Goal: Complete application form

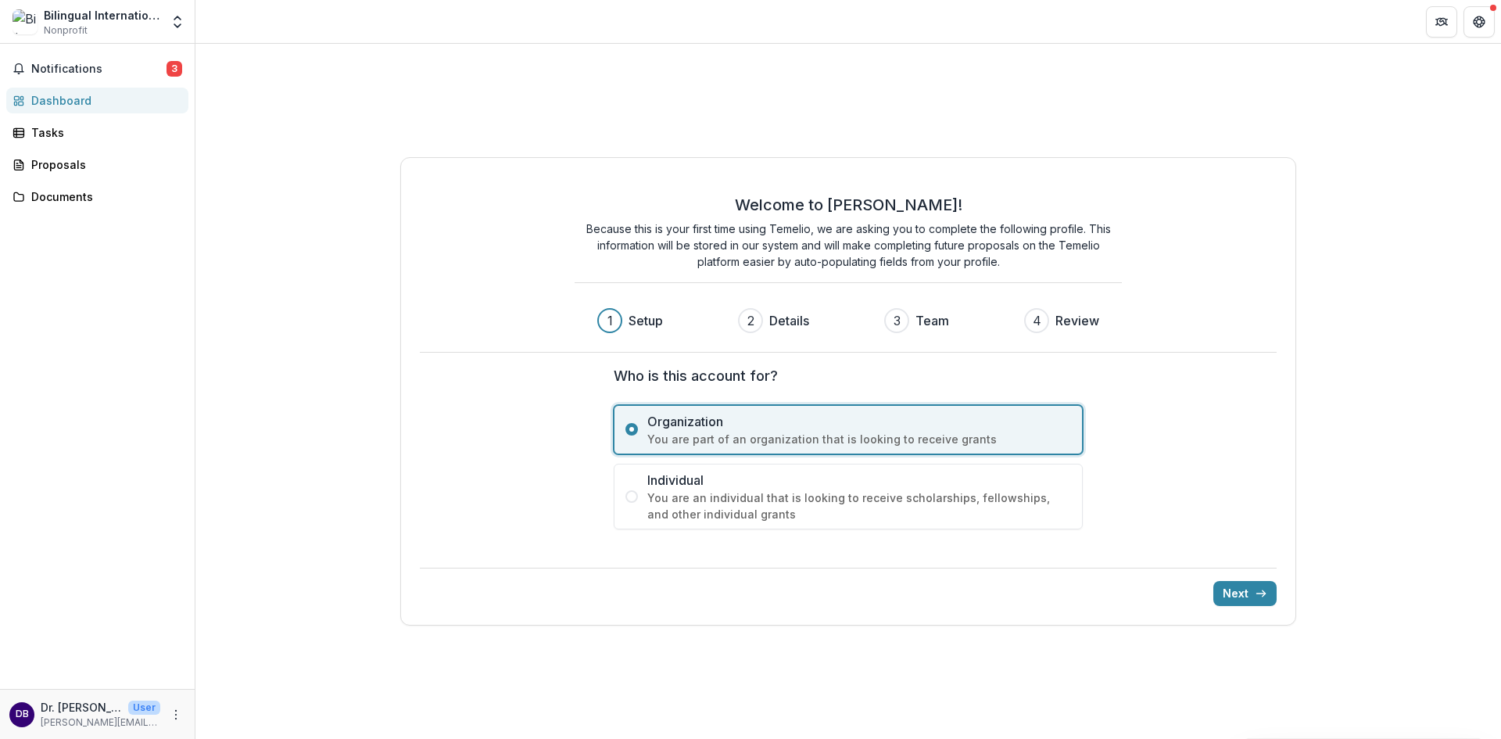
click at [802, 440] on span "You are part of an organization that is looking to receive grants" at bounding box center [859, 439] width 424 height 16
click at [735, 425] on span "Organization" at bounding box center [859, 421] width 424 height 19
click at [1226, 588] on button "Next" at bounding box center [1244, 593] width 63 height 25
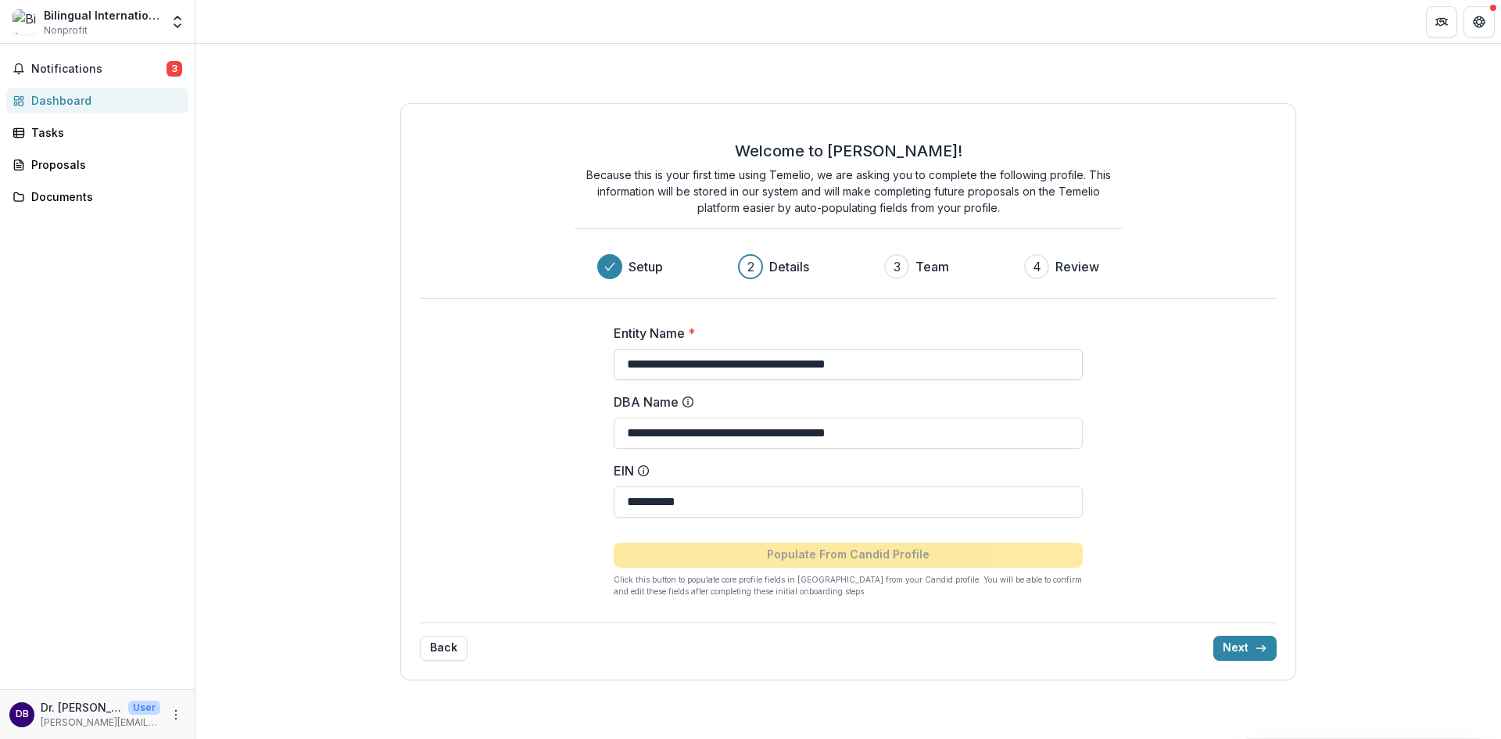
drag, startPoint x: 917, startPoint y: 363, endPoint x: 771, endPoint y: 367, distance: 146.2
click at [496, 368] on div "**********" at bounding box center [848, 391] width 896 height 577
type input "**********"
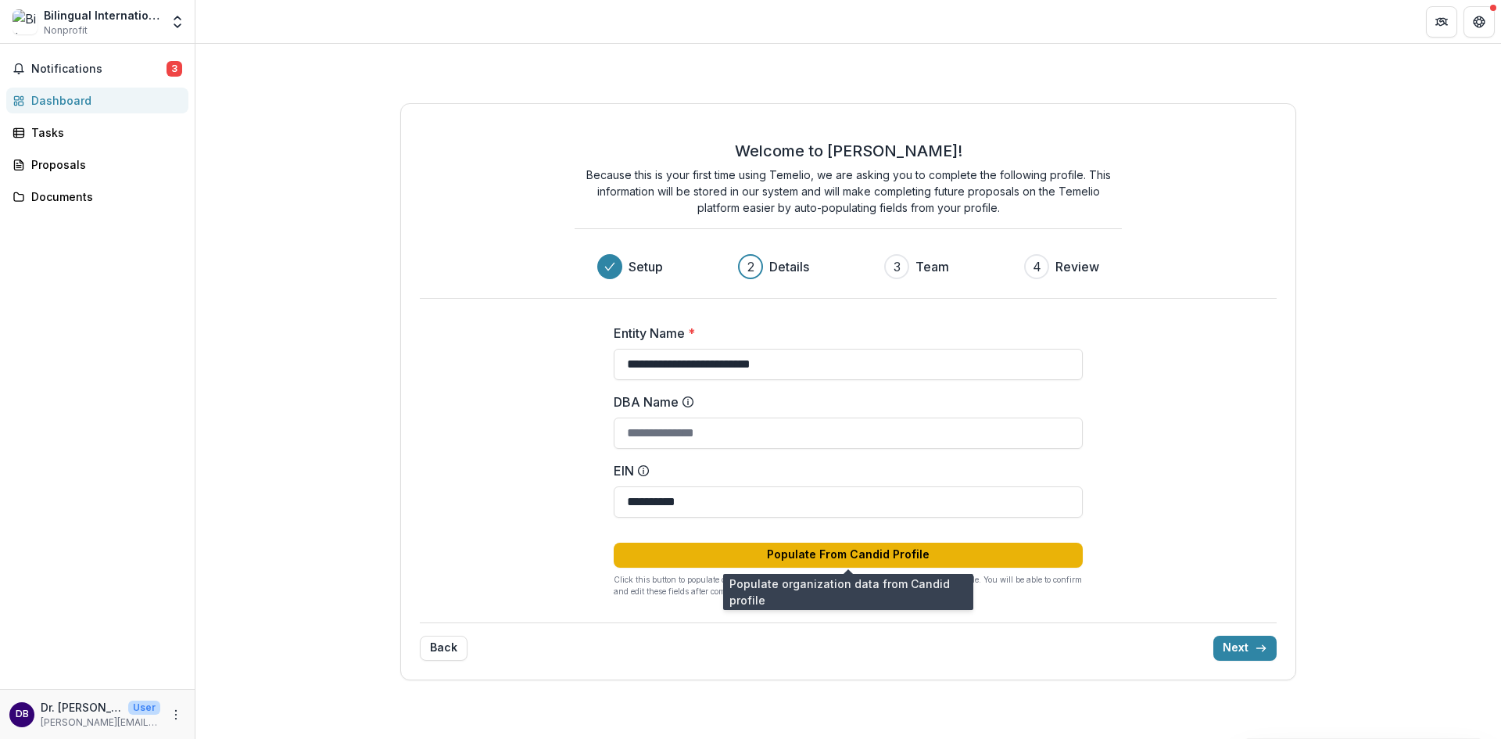
click at [849, 560] on button "Populate From Candid Profile" at bounding box center [848, 554] width 469 height 25
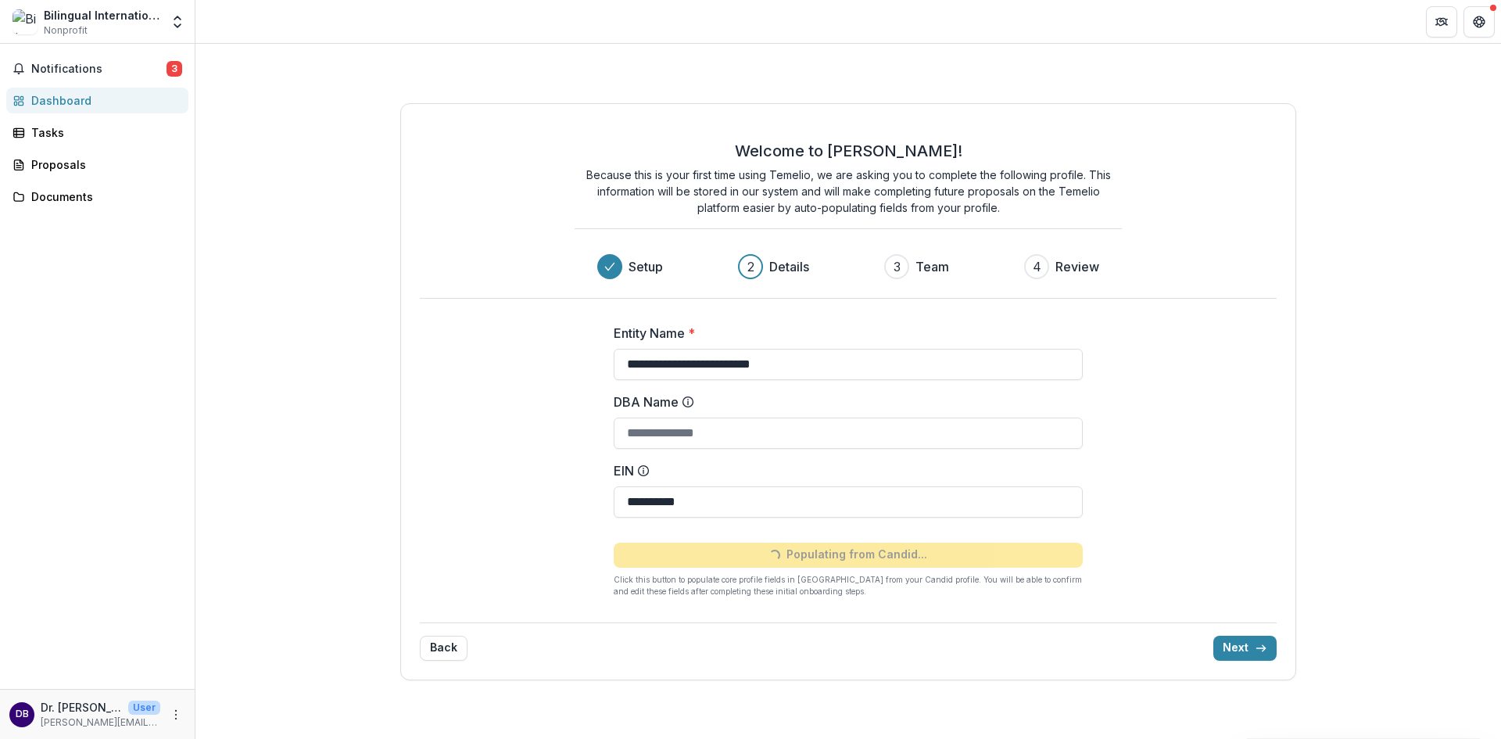
type input "**********"
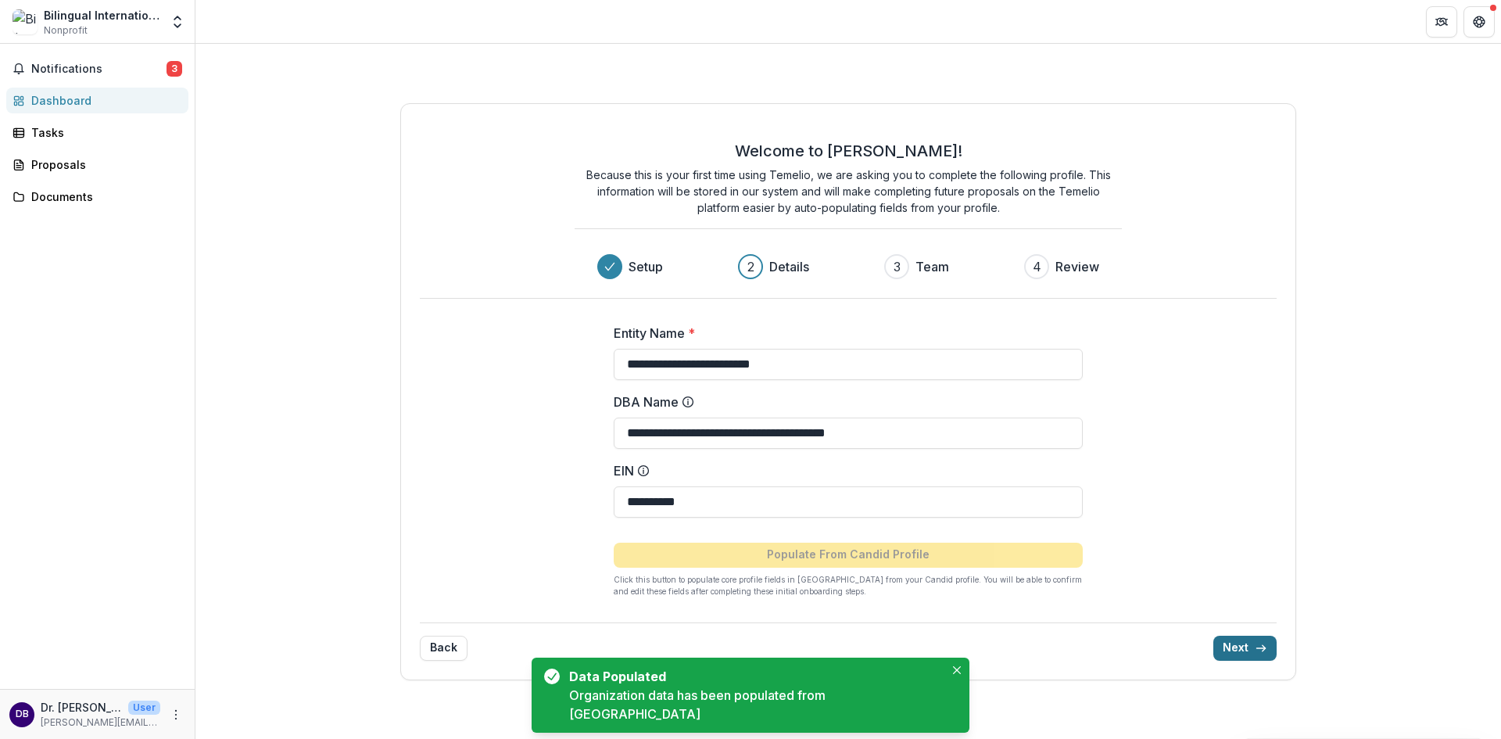
click at [1259, 648] on line "submit" at bounding box center [1261, 648] width 9 height 0
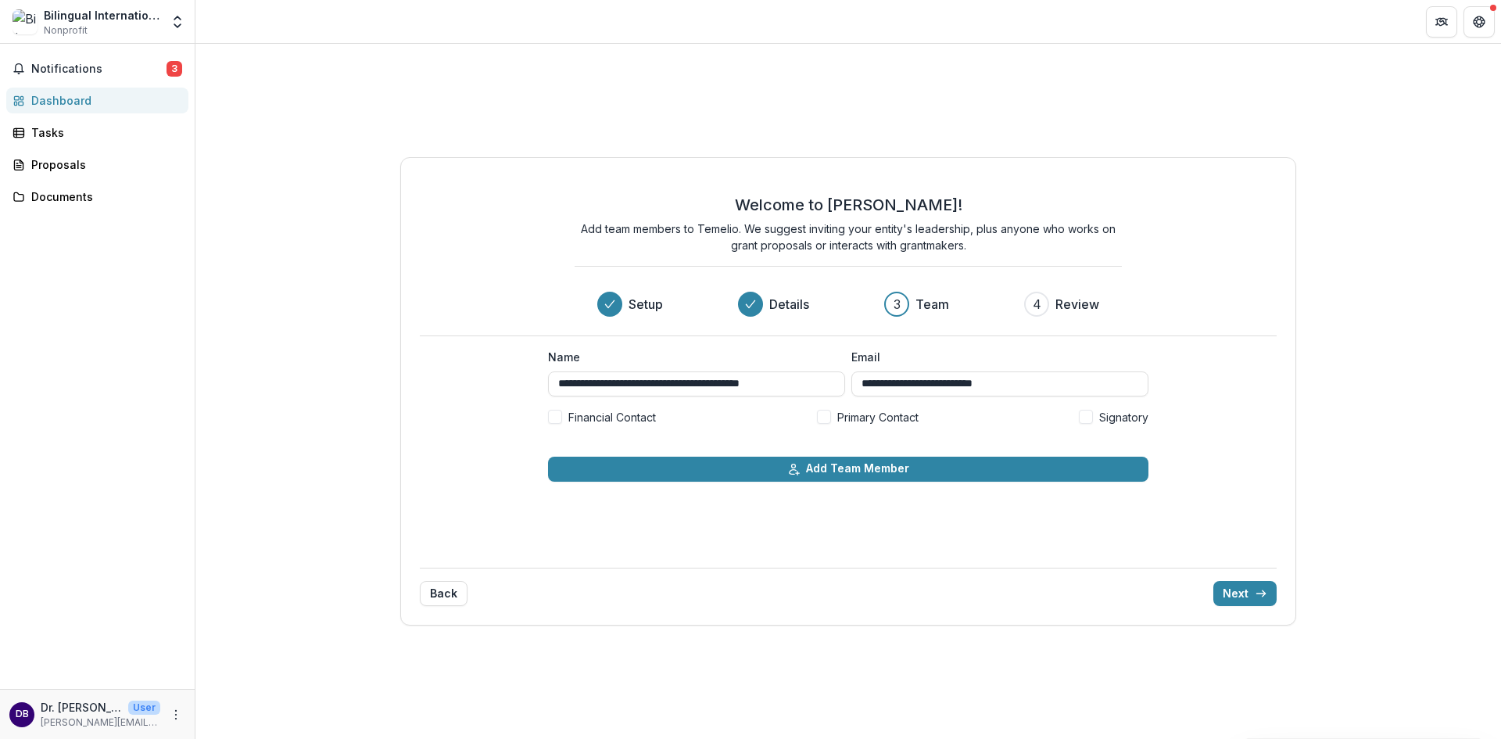
click at [549, 416] on span at bounding box center [555, 417] width 14 height 14
click at [821, 409] on label "Primary Contact" at bounding box center [868, 417] width 102 height 16
click at [1090, 414] on span at bounding box center [1086, 417] width 14 height 14
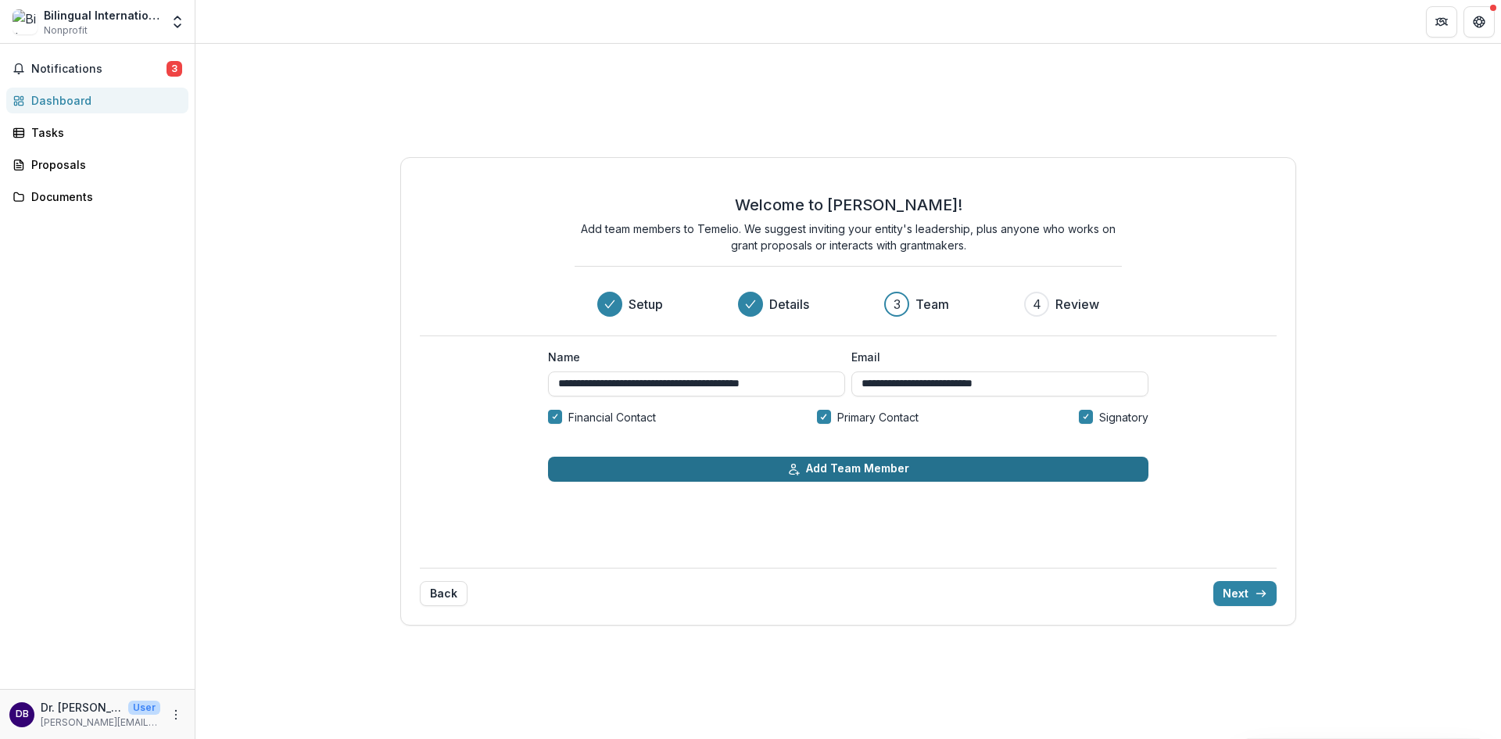
click at [993, 468] on button "Add Team Member" at bounding box center [848, 468] width 600 height 25
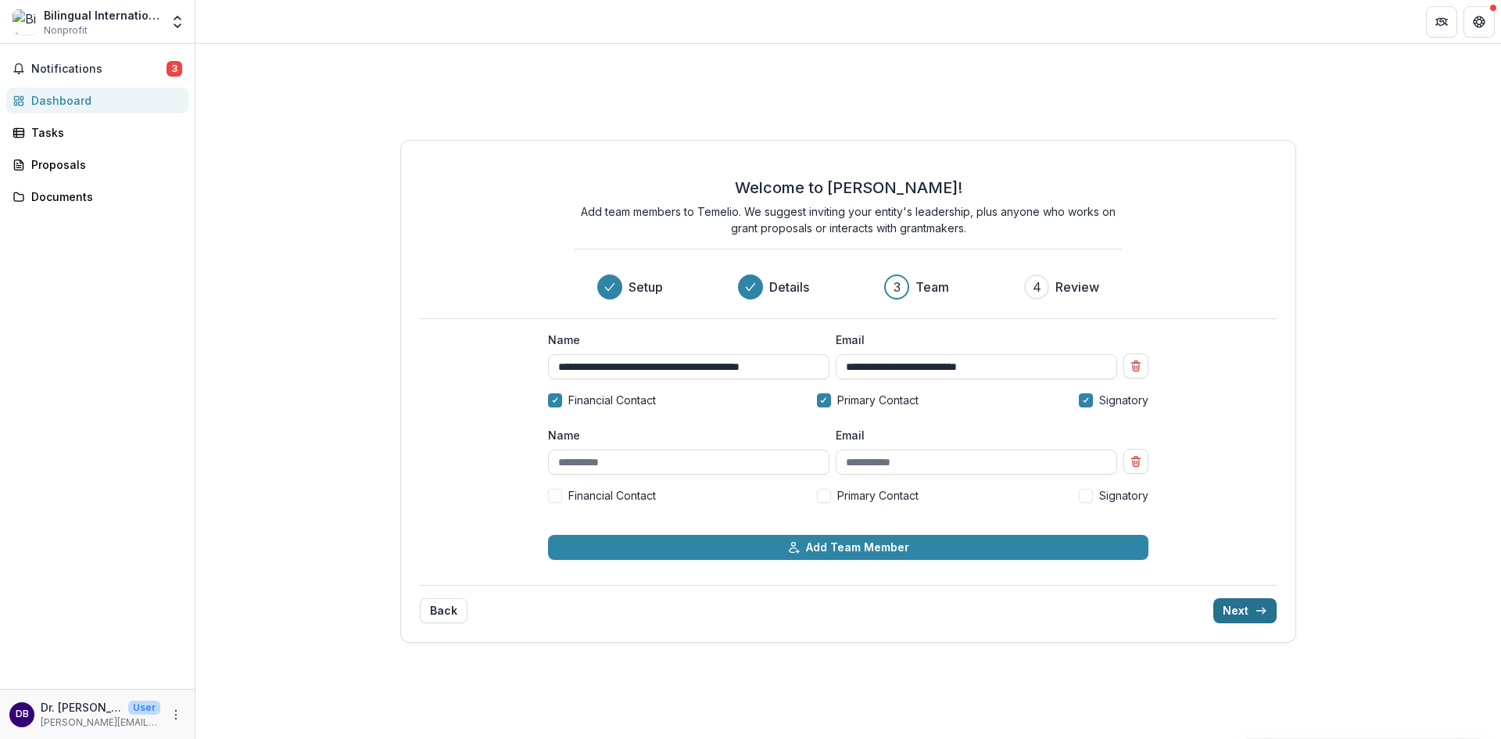
click at [1236, 612] on button "Next" at bounding box center [1244, 610] width 63 height 25
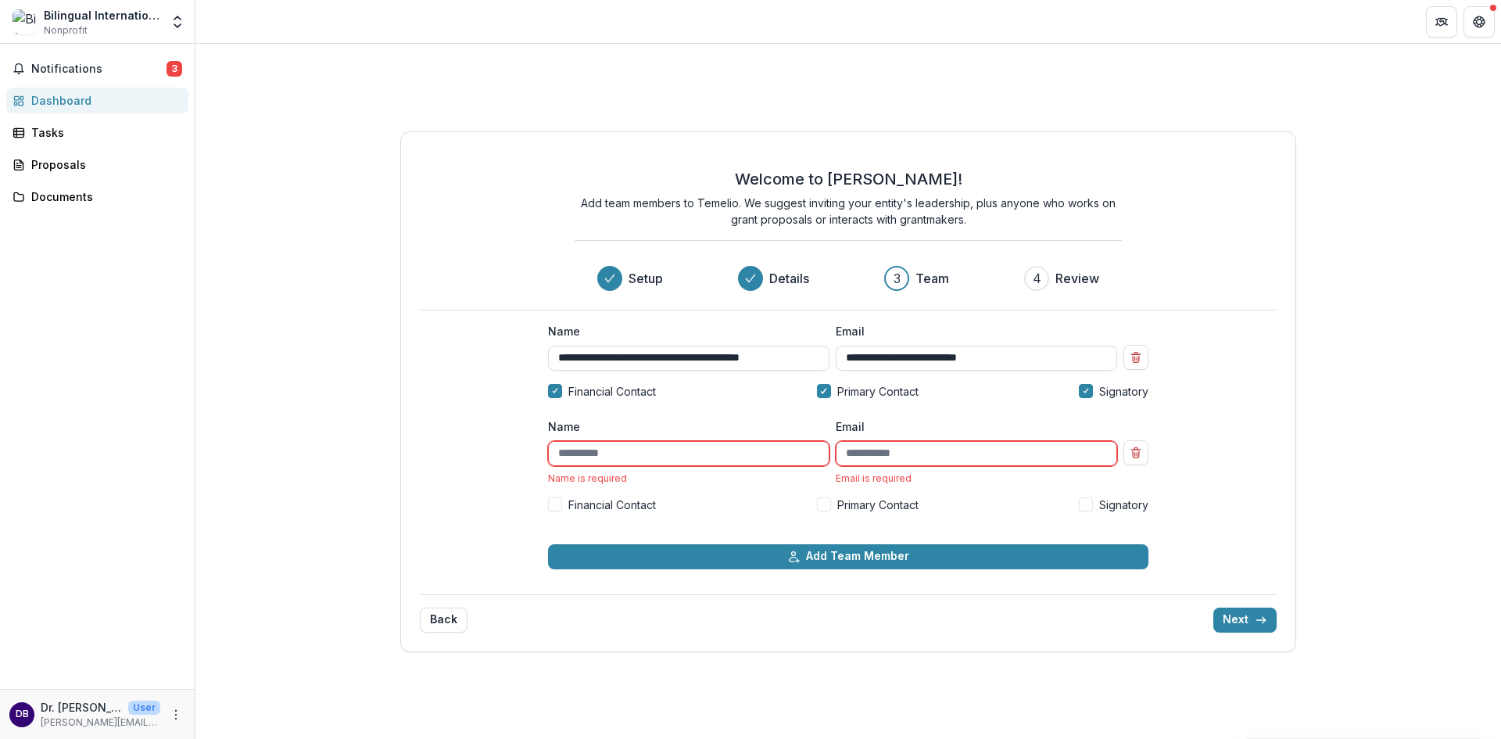
click at [1137, 453] on g "Remove team member" at bounding box center [1135, 452] width 9 height 10
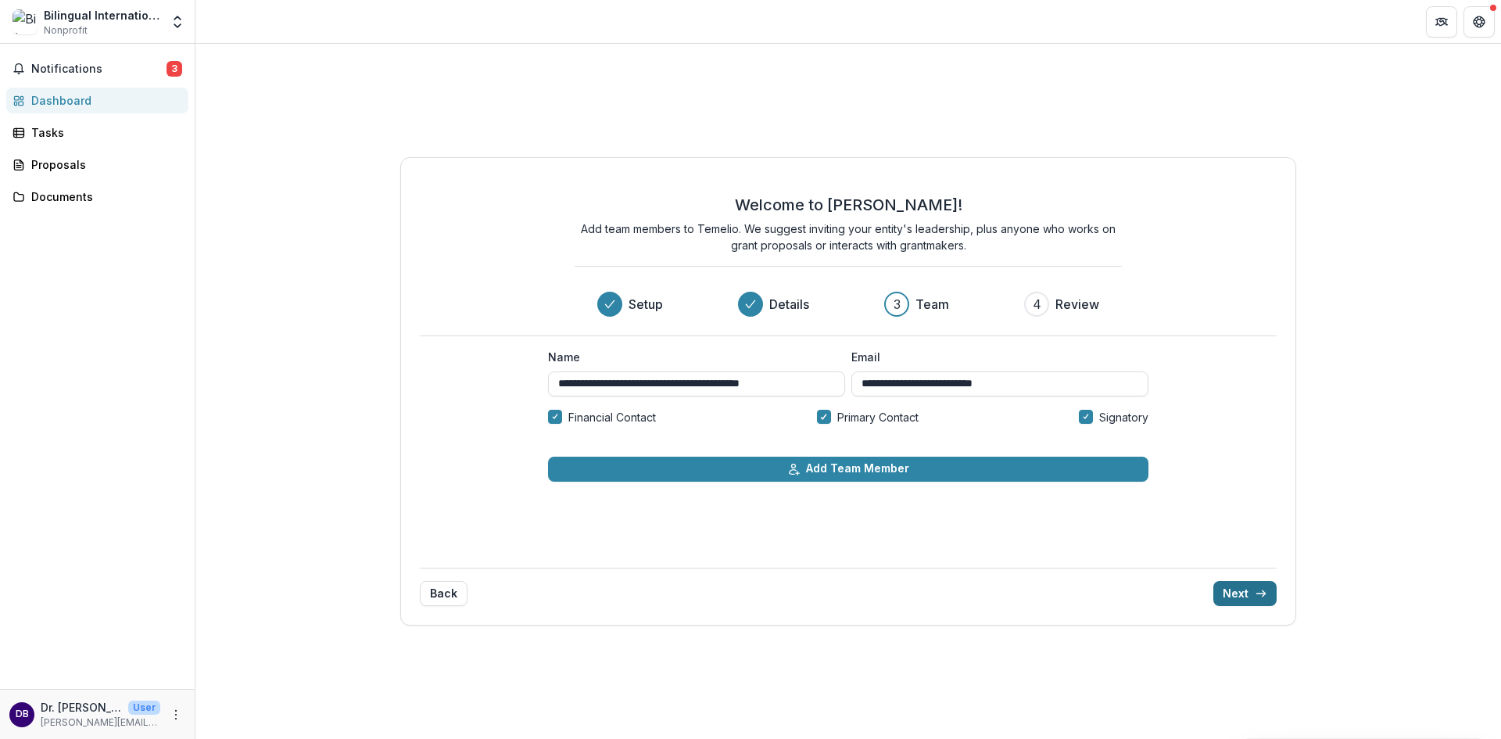
click at [1233, 590] on button "Next" at bounding box center [1244, 593] width 63 height 25
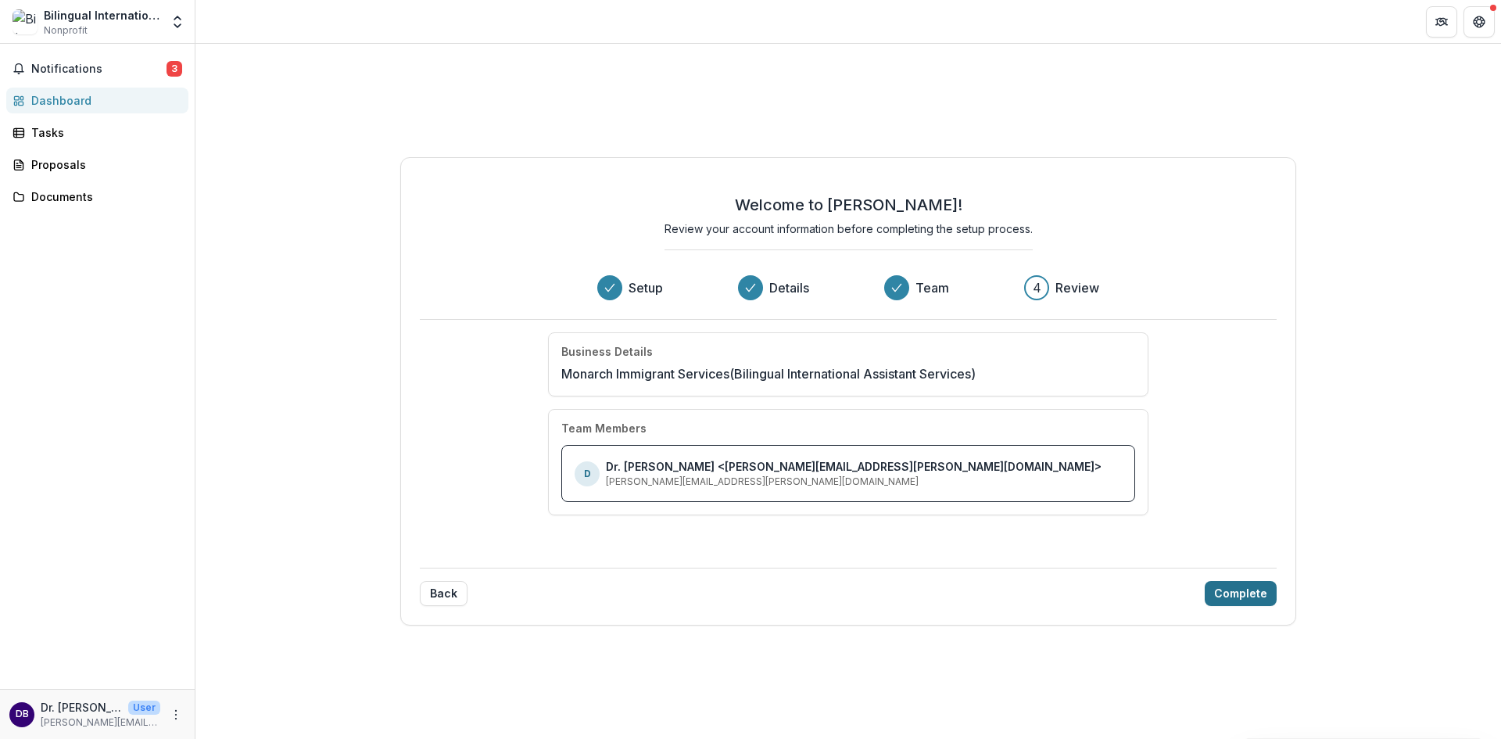
click at [1247, 596] on button "Complete" at bounding box center [1240, 593] width 72 height 25
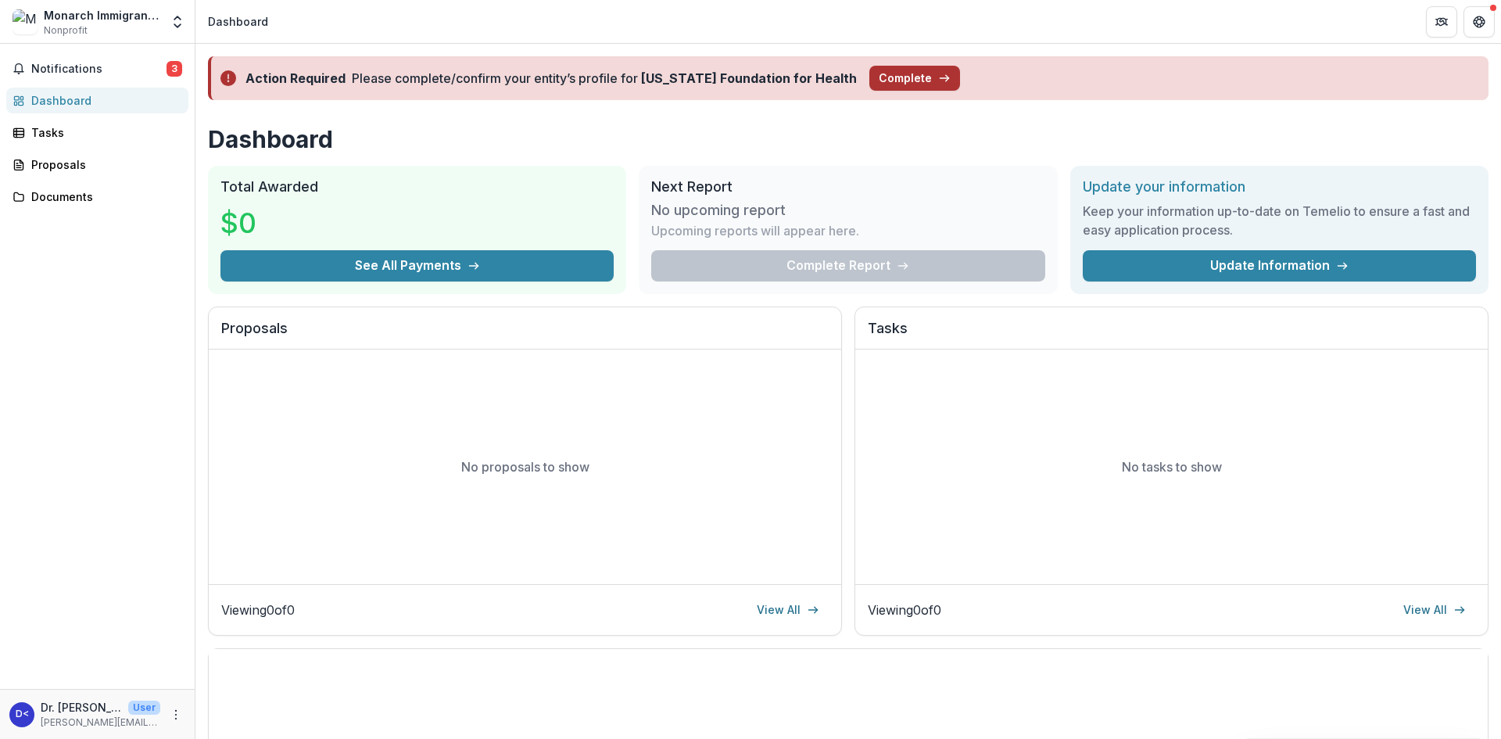
click at [872, 69] on button "Complete" at bounding box center [914, 78] width 91 height 25
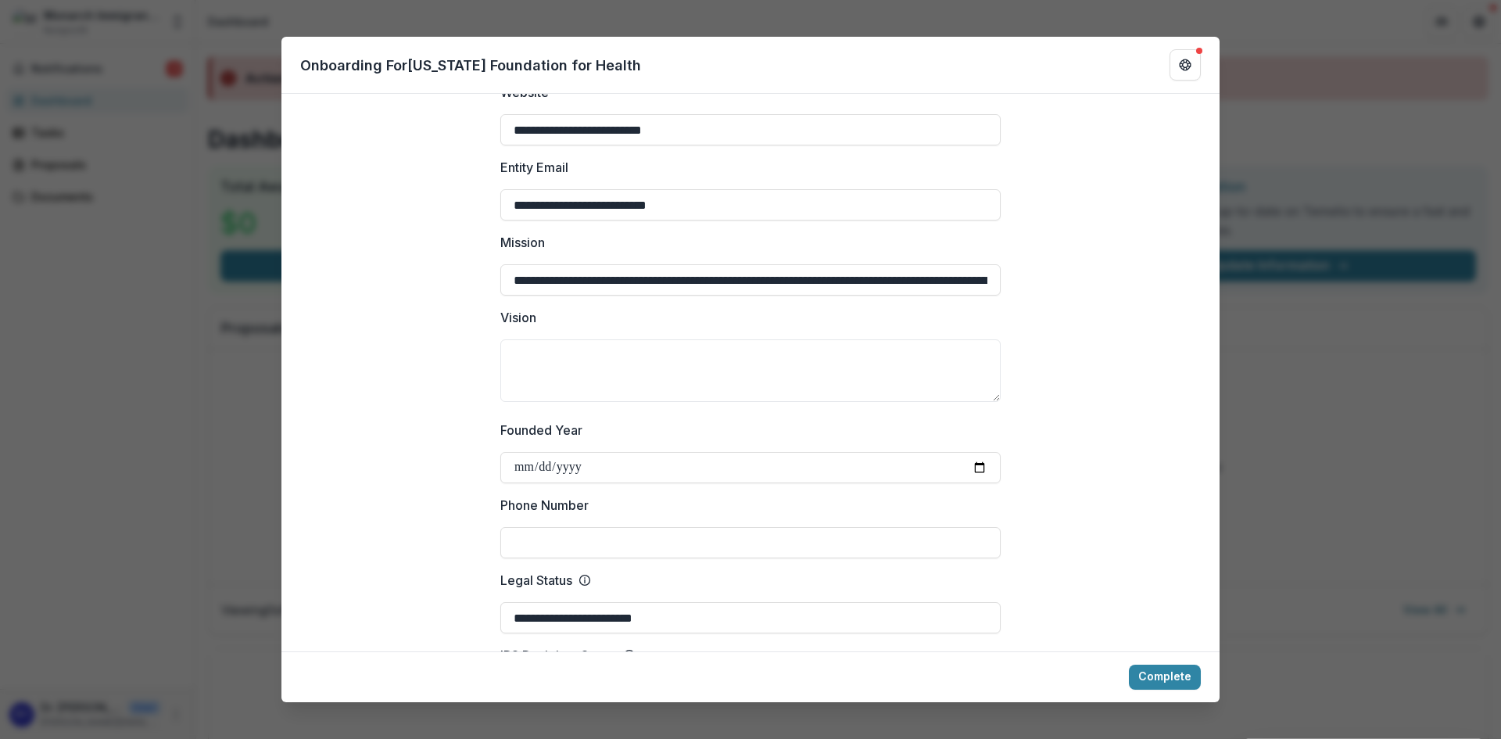
scroll to position [0, 706]
drag, startPoint x: 510, startPoint y: 262, endPoint x: 1602, endPoint y: 272, distance: 1091.9
click at [1500, 272] on html "Skip to content Monarch Immigrant Services Nonprofit Team Settings Settings Das…" at bounding box center [750, 369] width 1501 height 739
type input "**********"
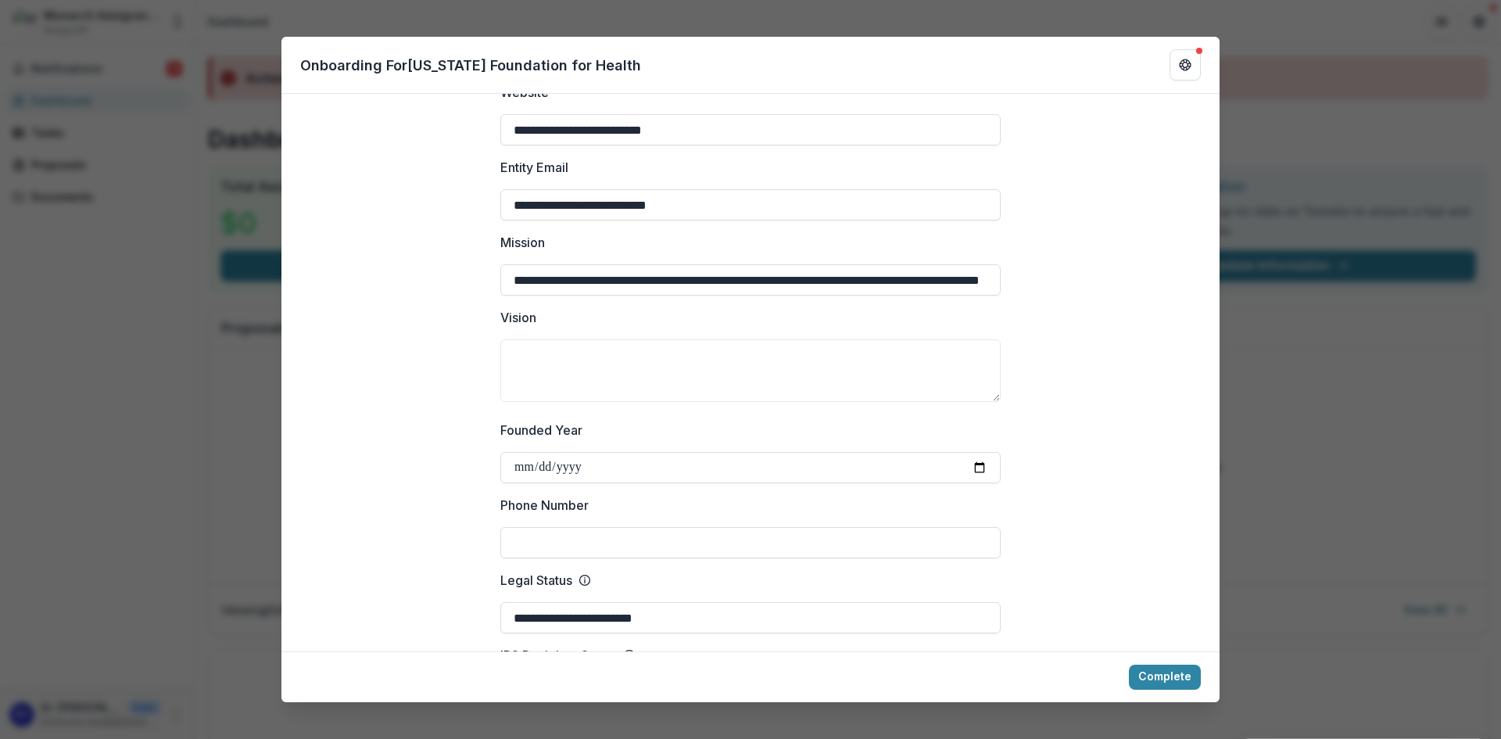
scroll to position [0, 0]
type input "**********"
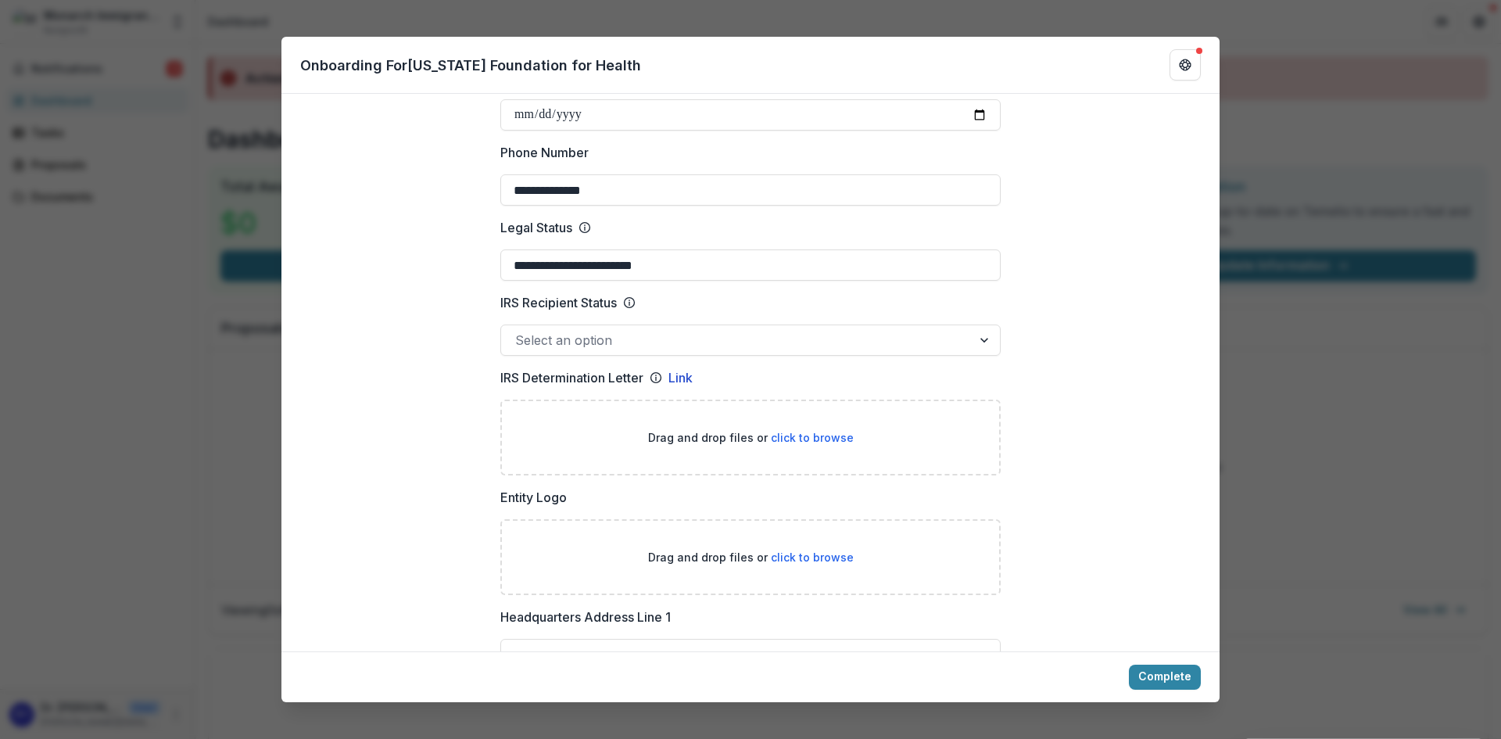
scroll to position [782, 0]
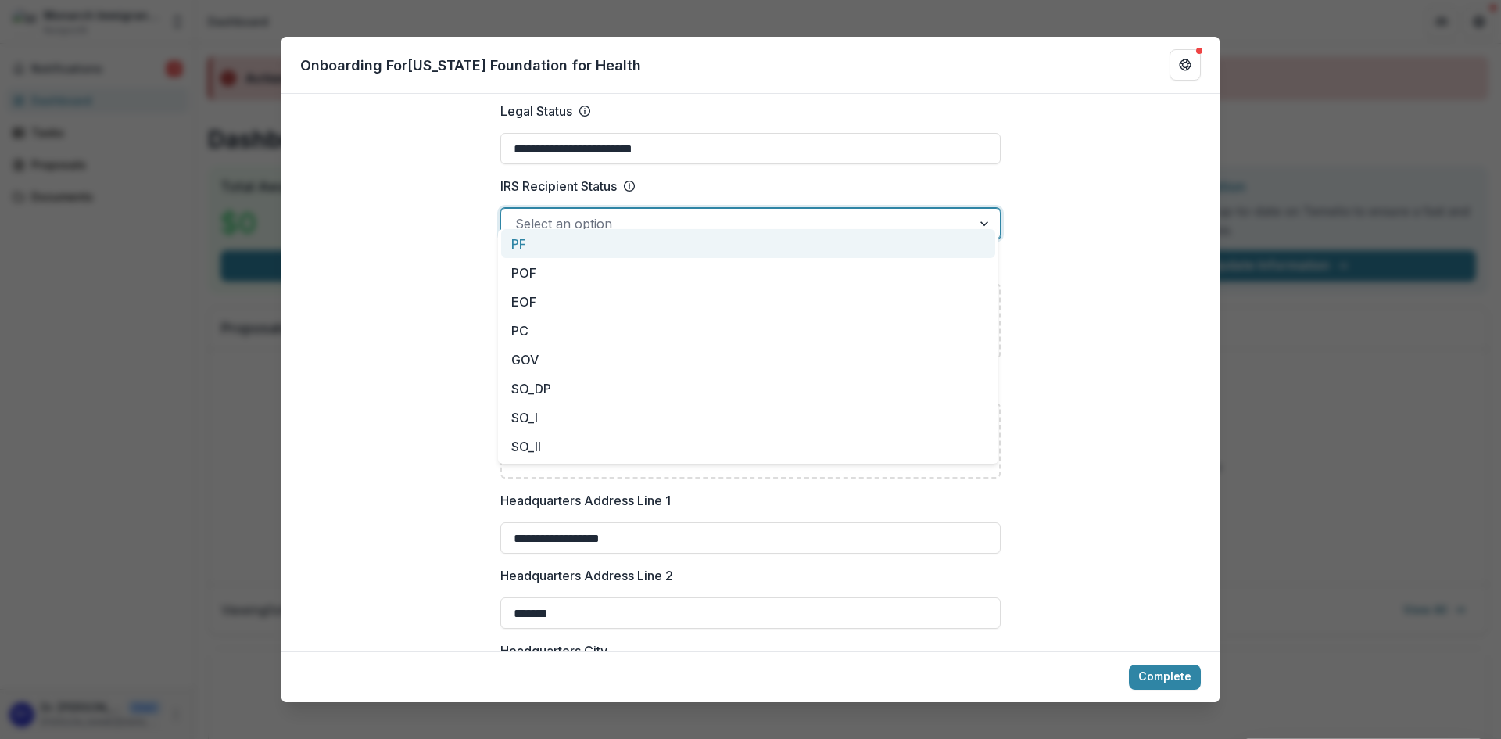
click at [844, 218] on div at bounding box center [736, 224] width 442 height 22
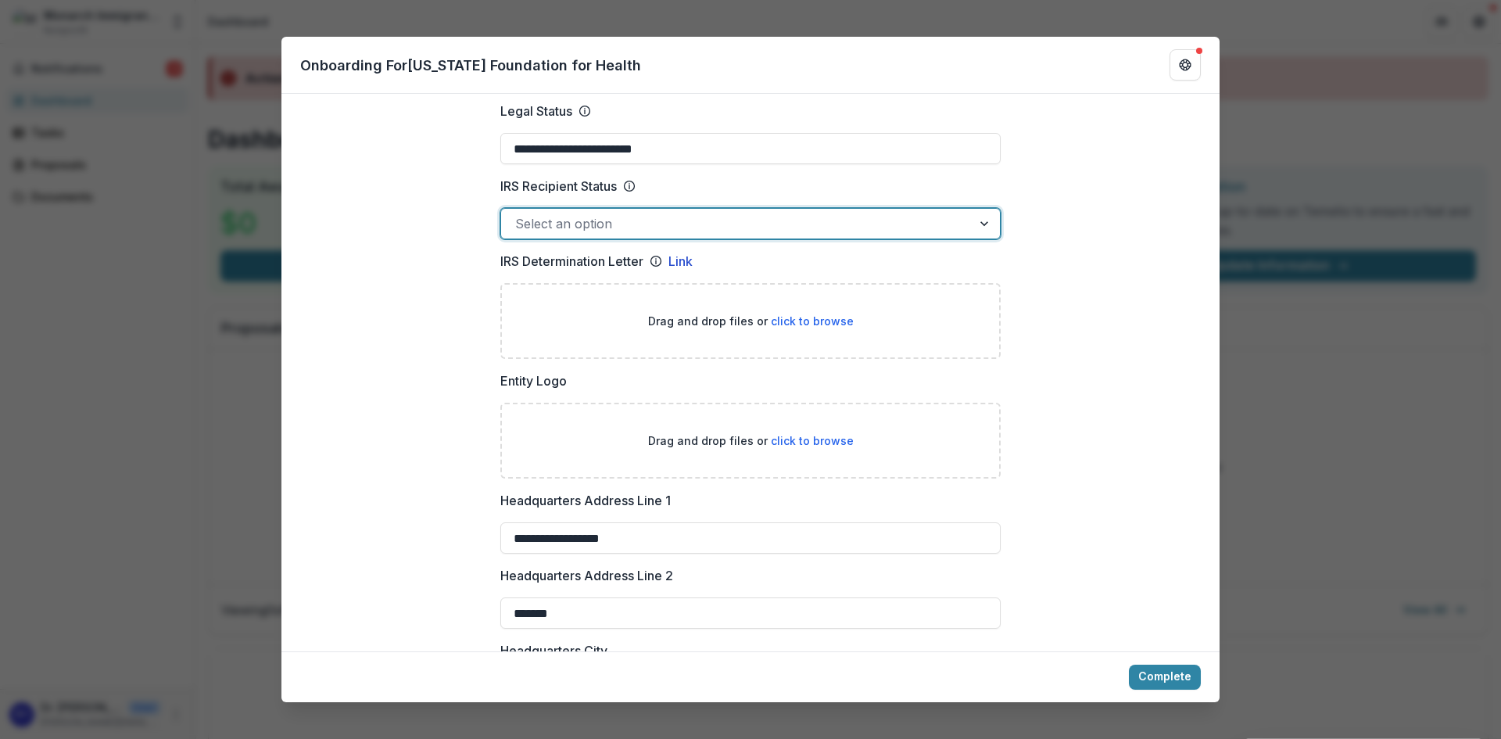
click at [844, 218] on div at bounding box center [736, 224] width 442 height 22
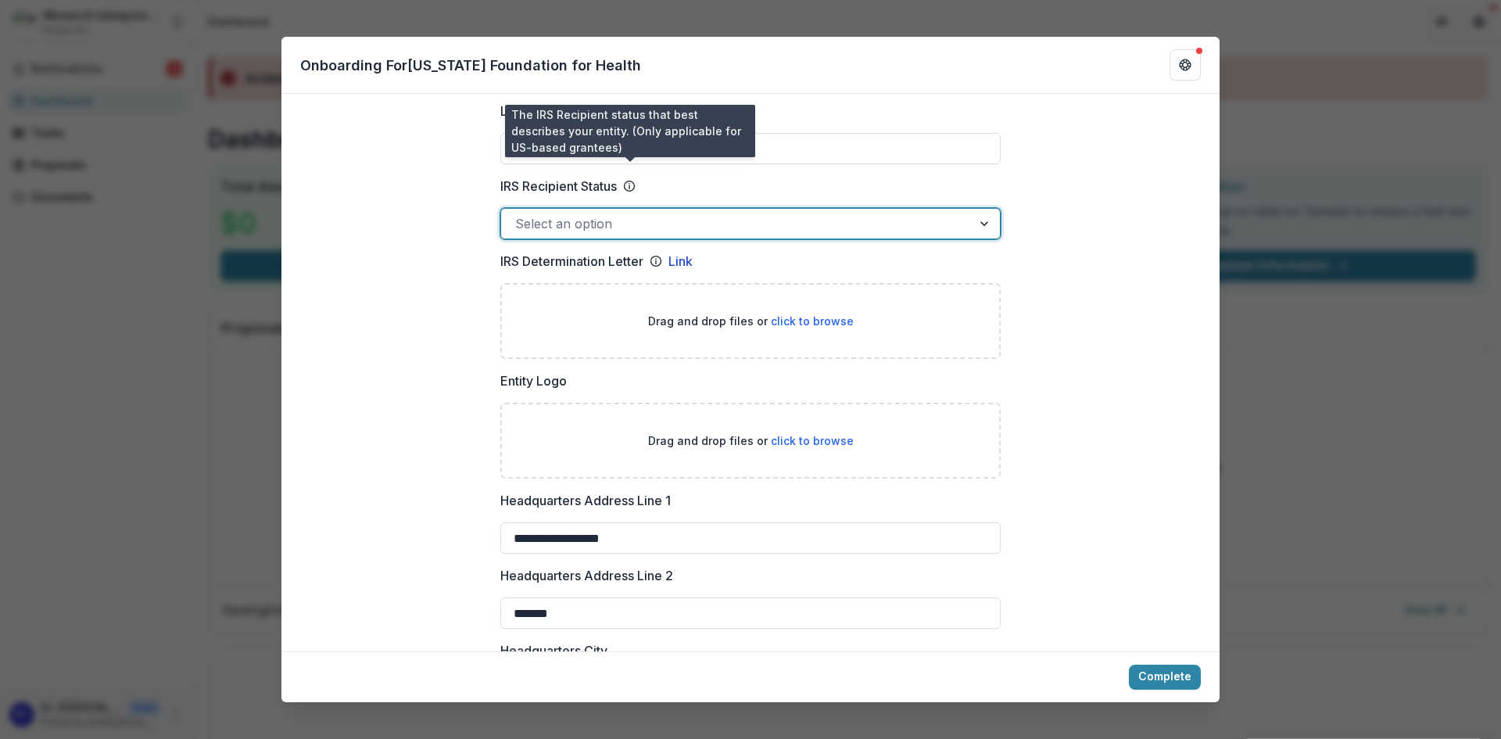
click at [629, 180] on icon at bounding box center [629, 186] width 13 height 13
click at [519, 214] on input "IRS Recipient Status" at bounding box center [517, 223] width 4 height 19
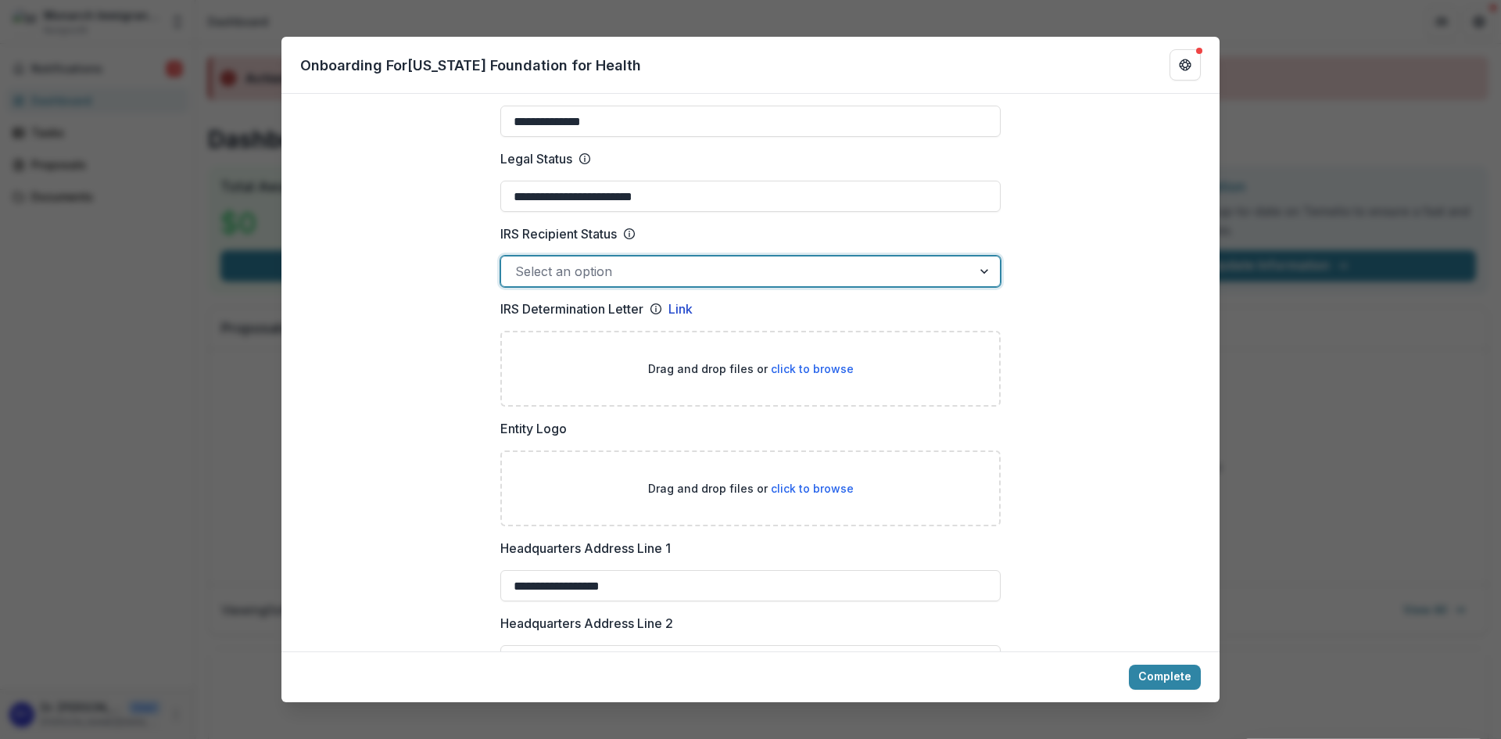
scroll to position [625, 0]
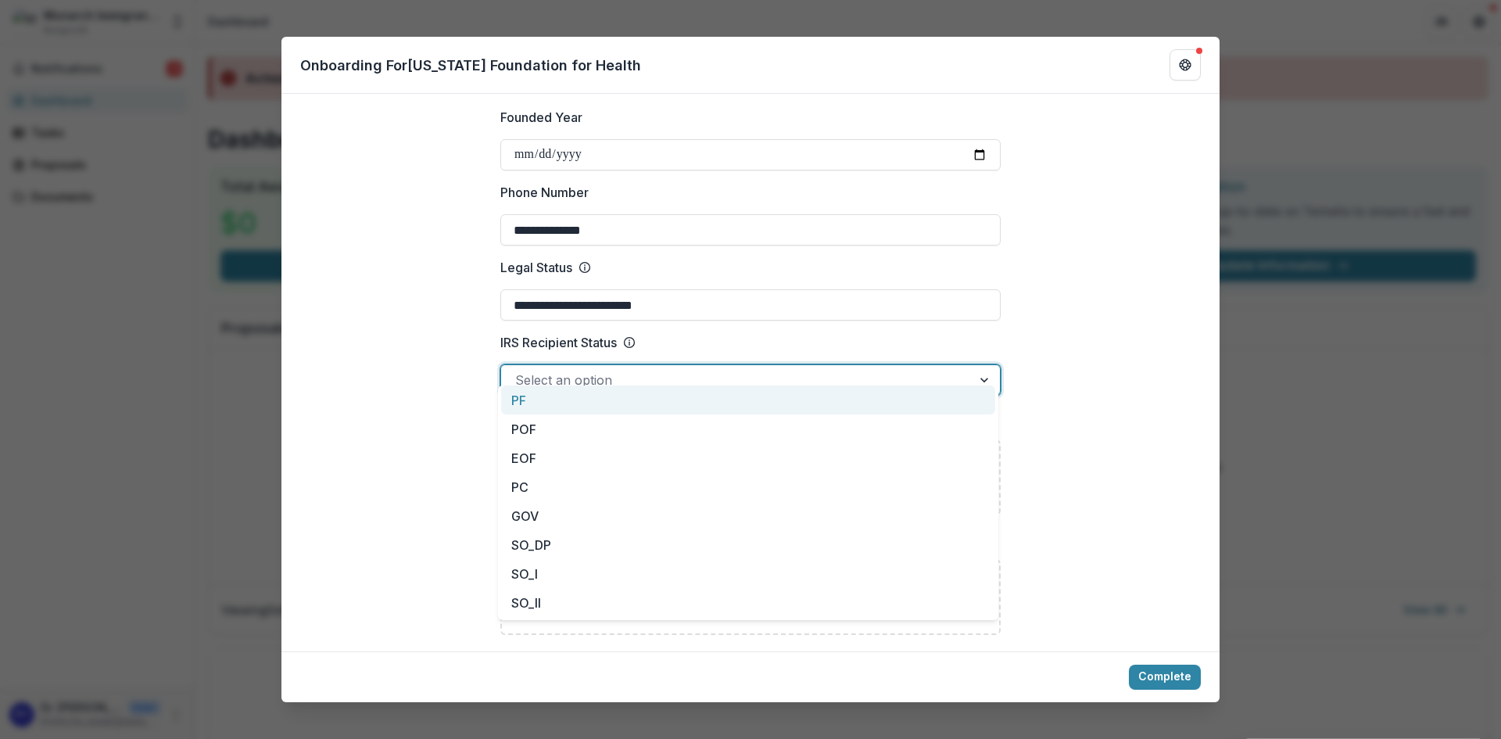
click at [987, 365] on div at bounding box center [986, 380] width 28 height 30
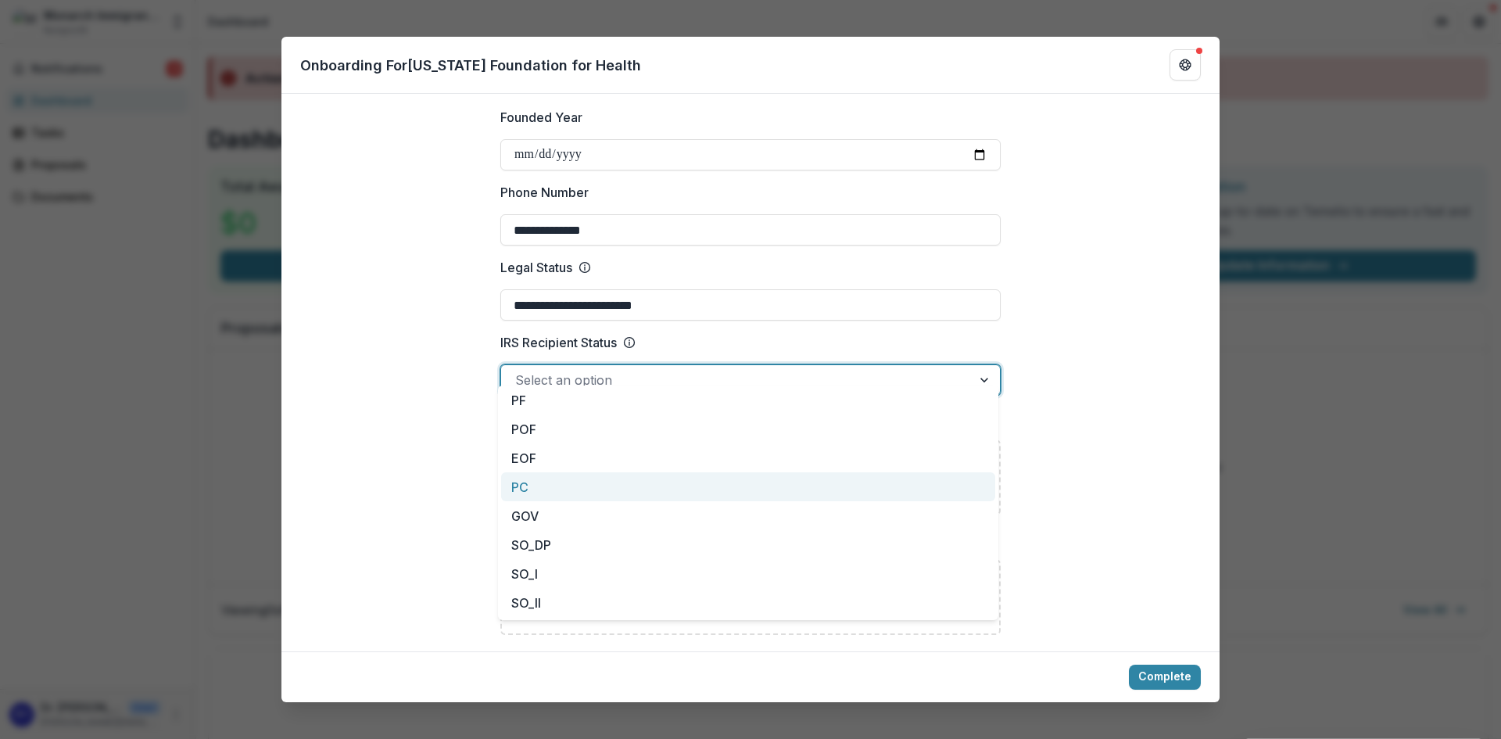
scroll to position [141, 0]
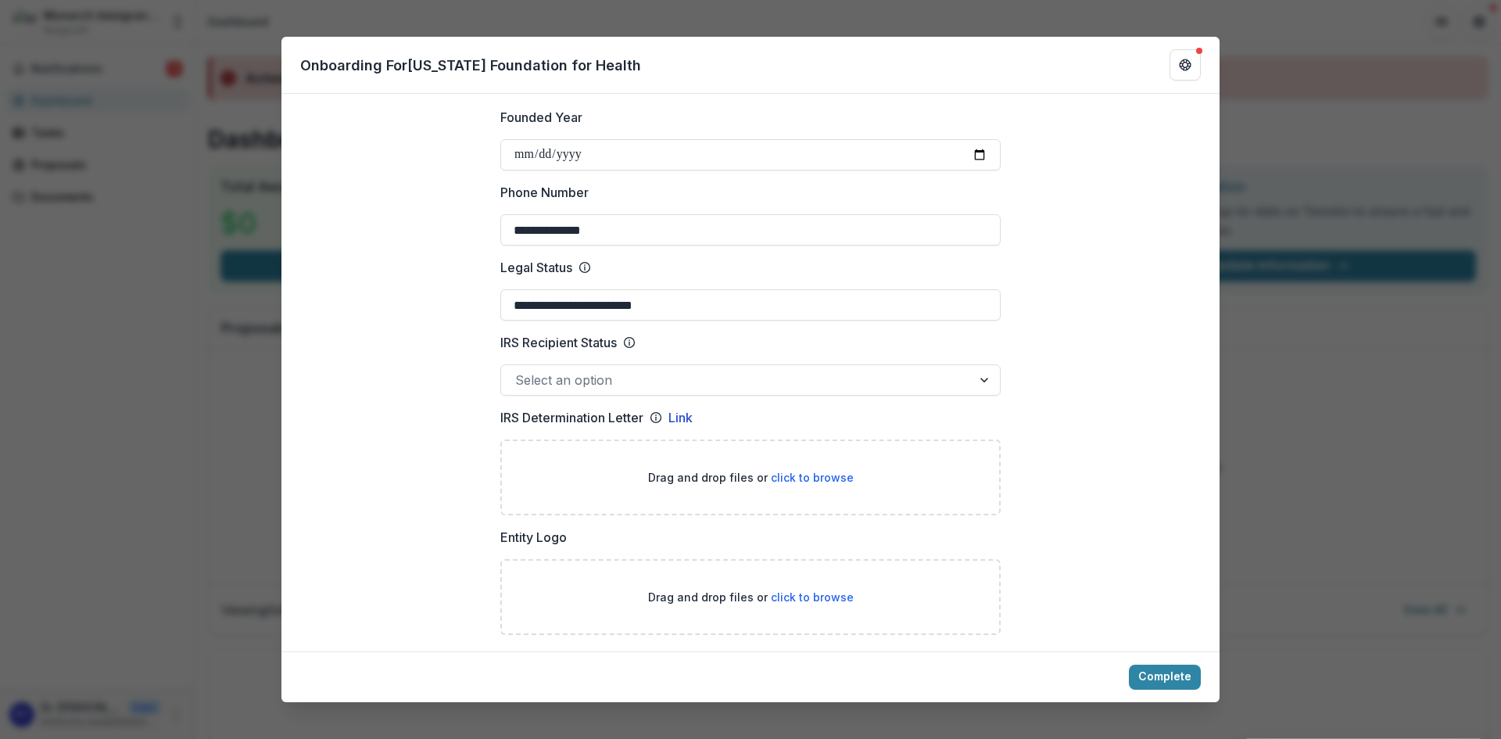
click at [807, 471] on span "click to browse" at bounding box center [812, 477] width 83 height 13
type input "**********"
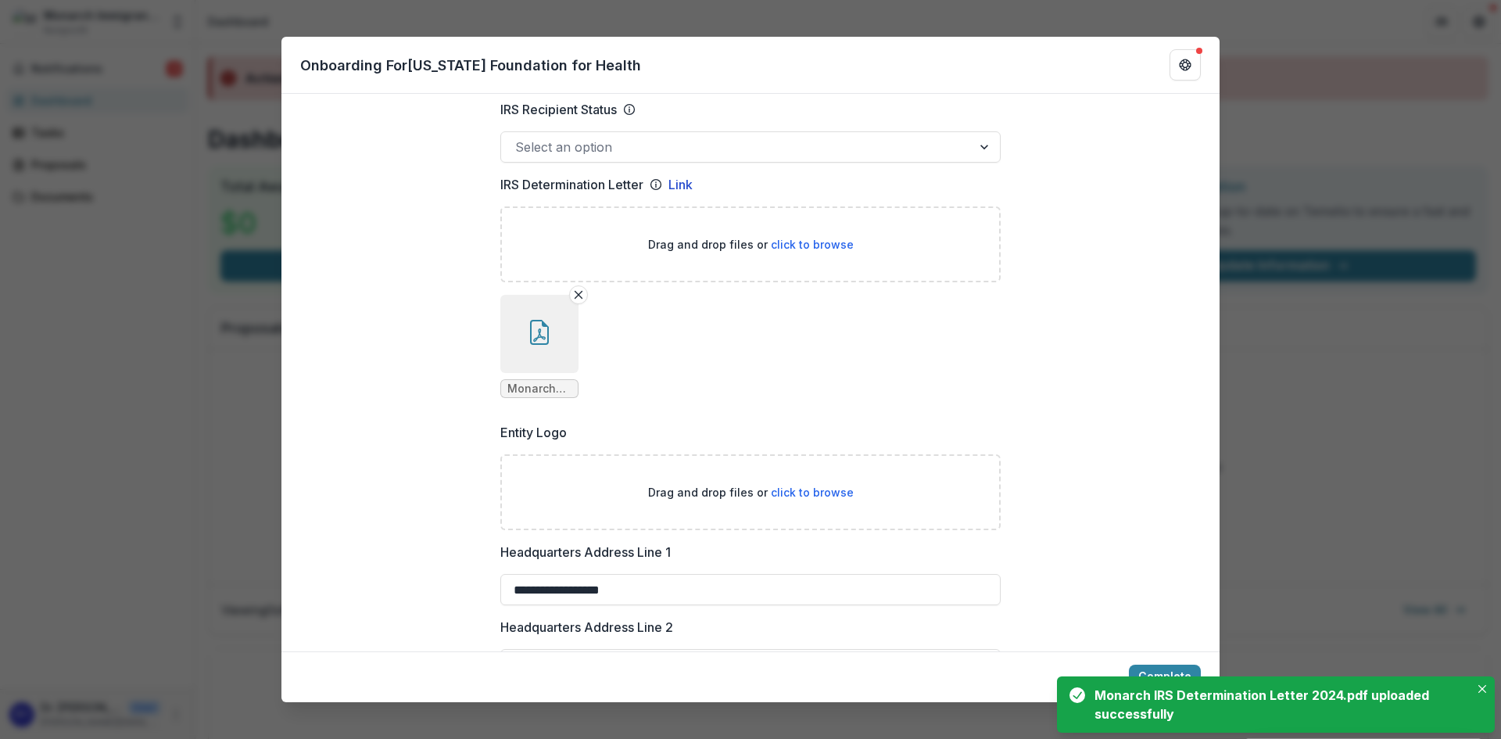
scroll to position [1016, 0]
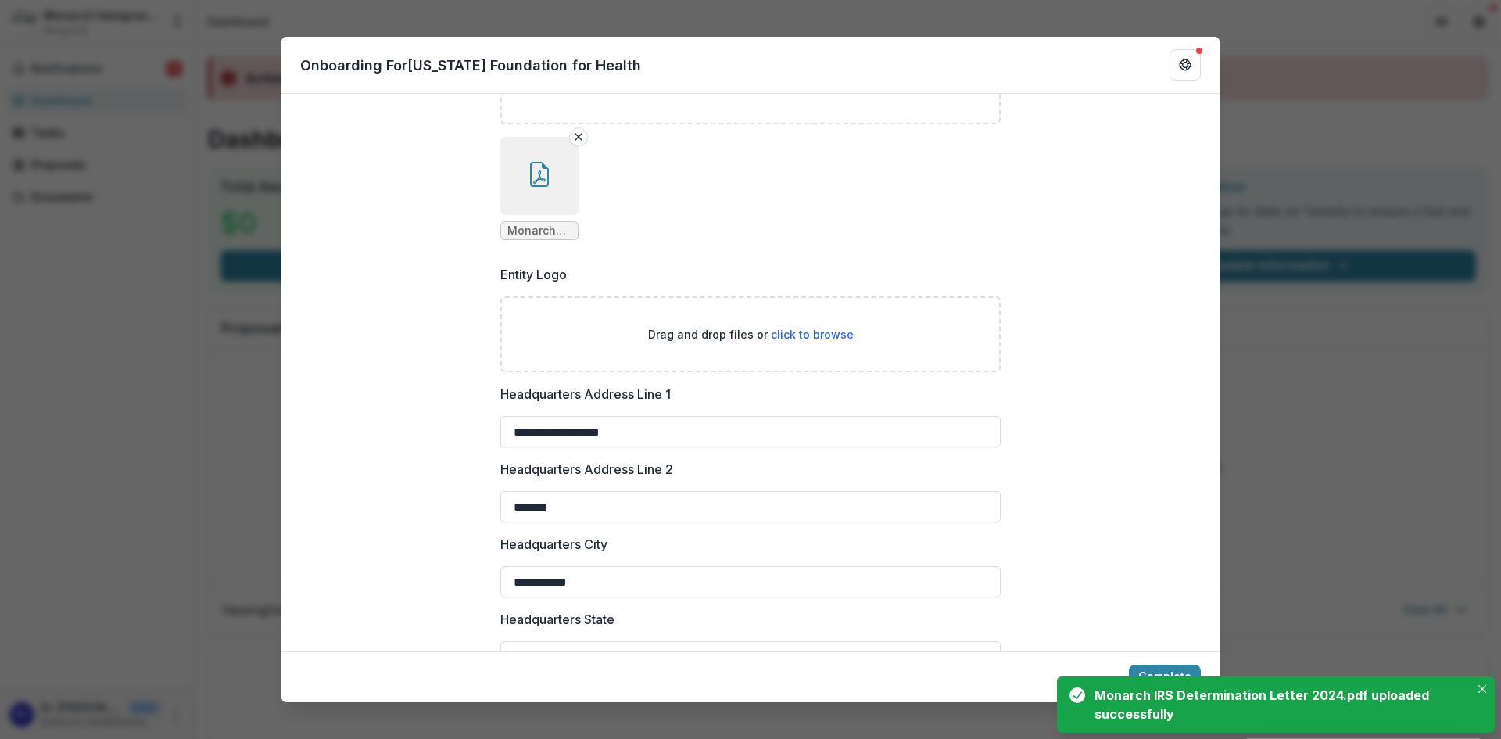
click at [793, 327] on span "click to browse" at bounding box center [812, 333] width 83 height 13
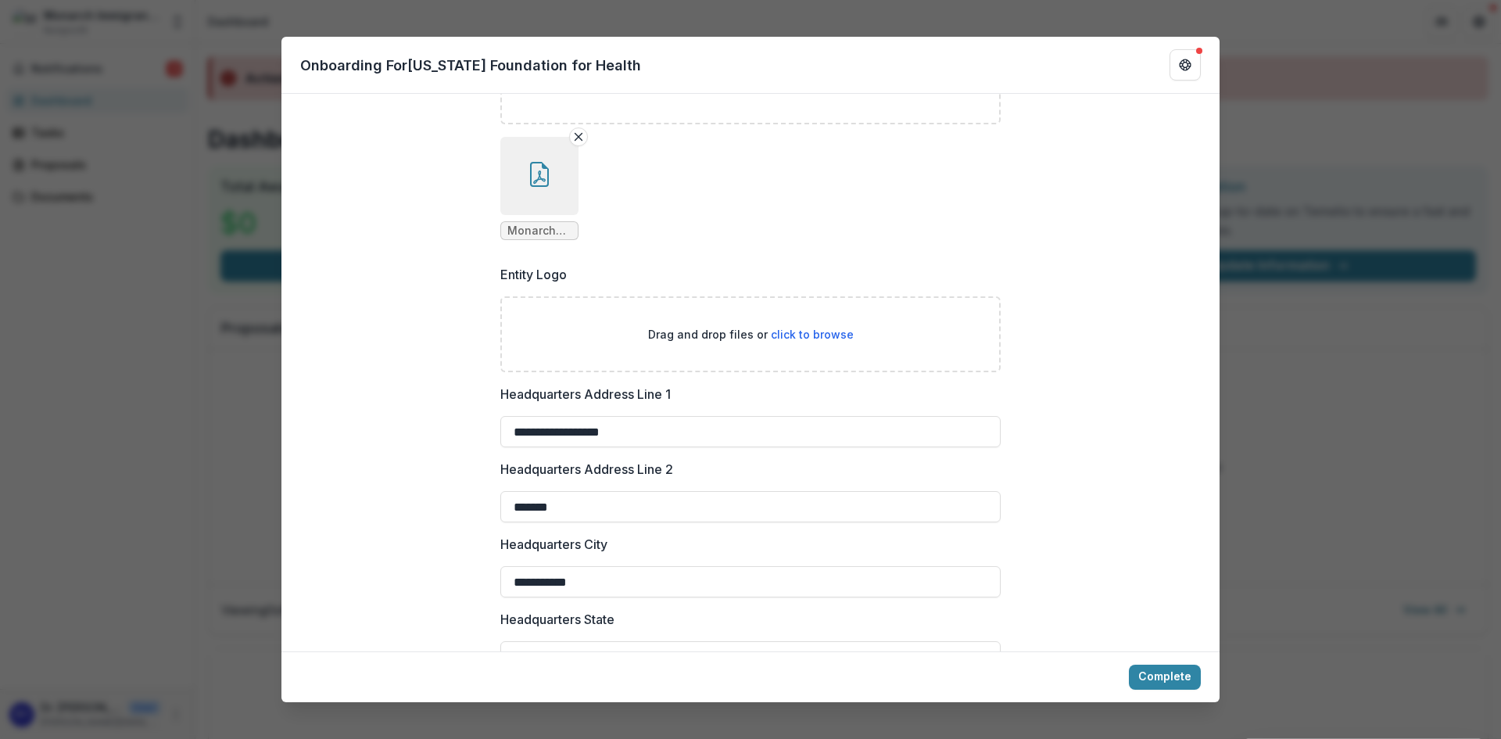
type input "**********"
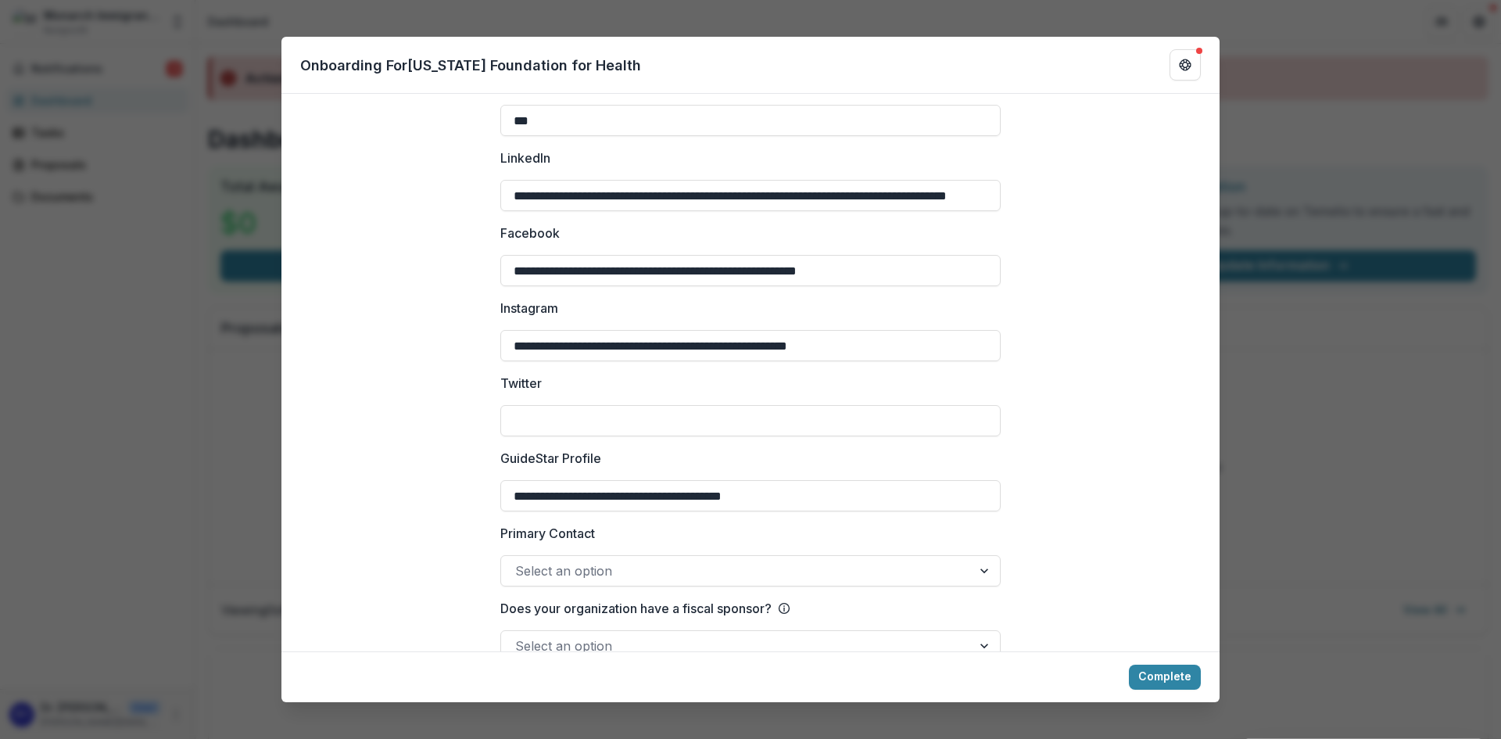
scroll to position [2299, 0]
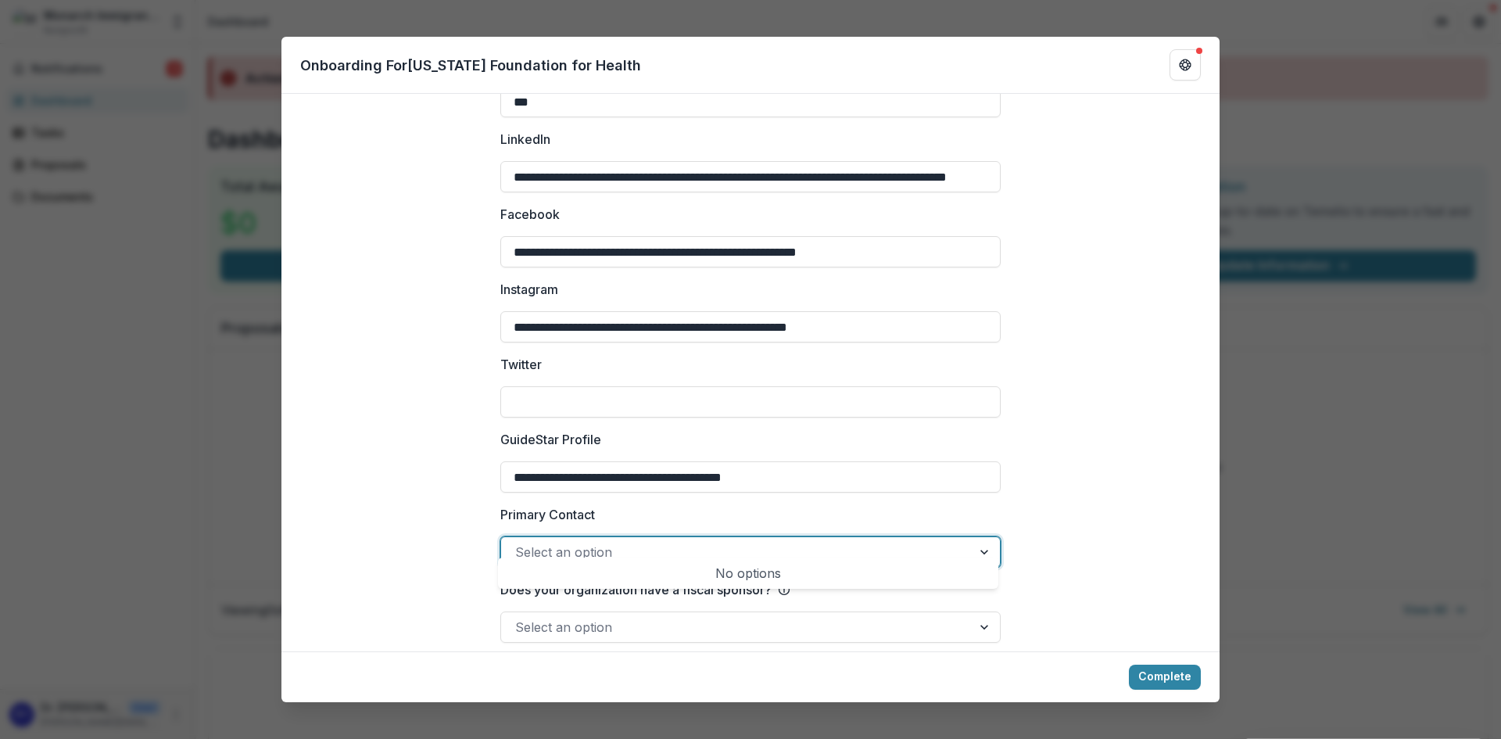
click at [820, 542] on div at bounding box center [736, 552] width 442 height 22
click at [990, 538] on div at bounding box center [986, 552] width 28 height 30
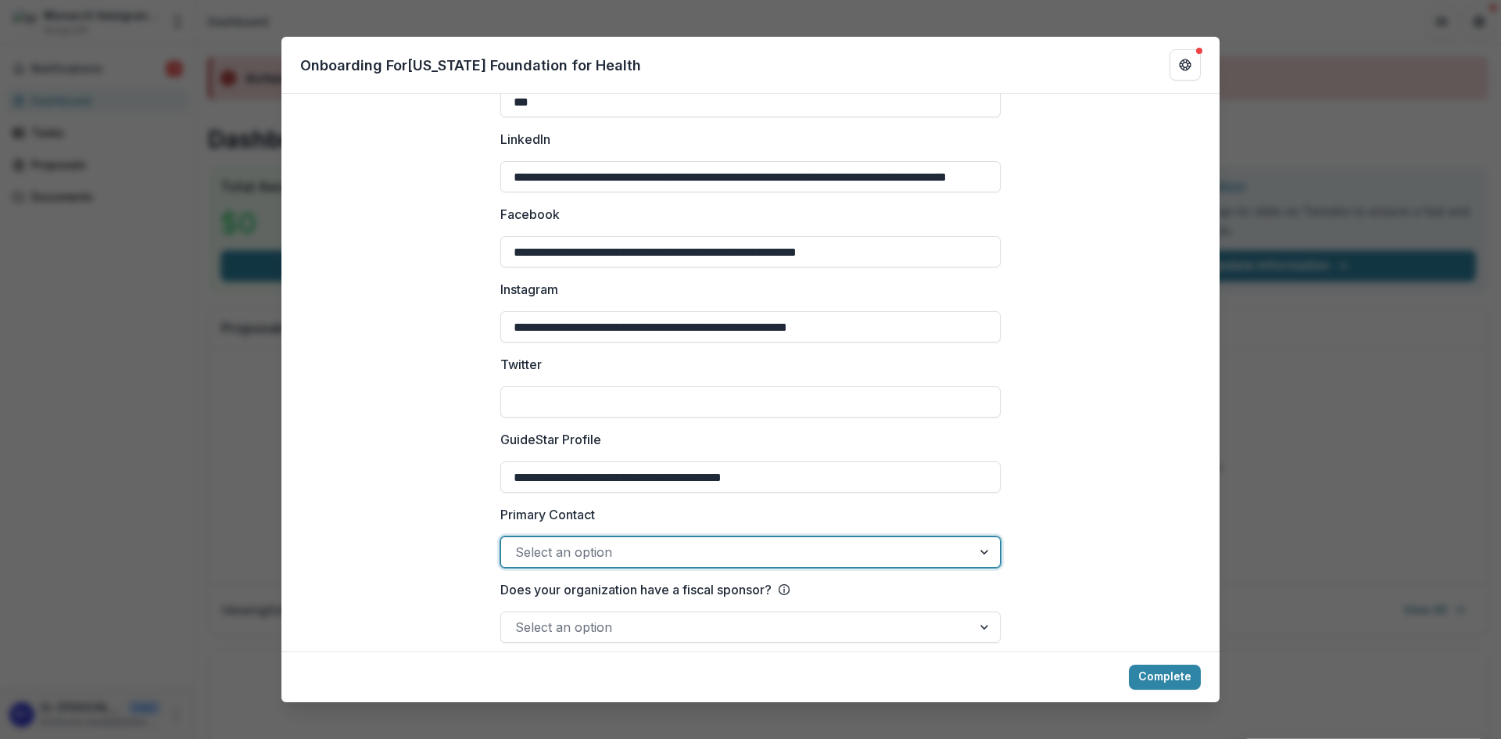
click at [990, 538] on div at bounding box center [986, 552] width 28 height 30
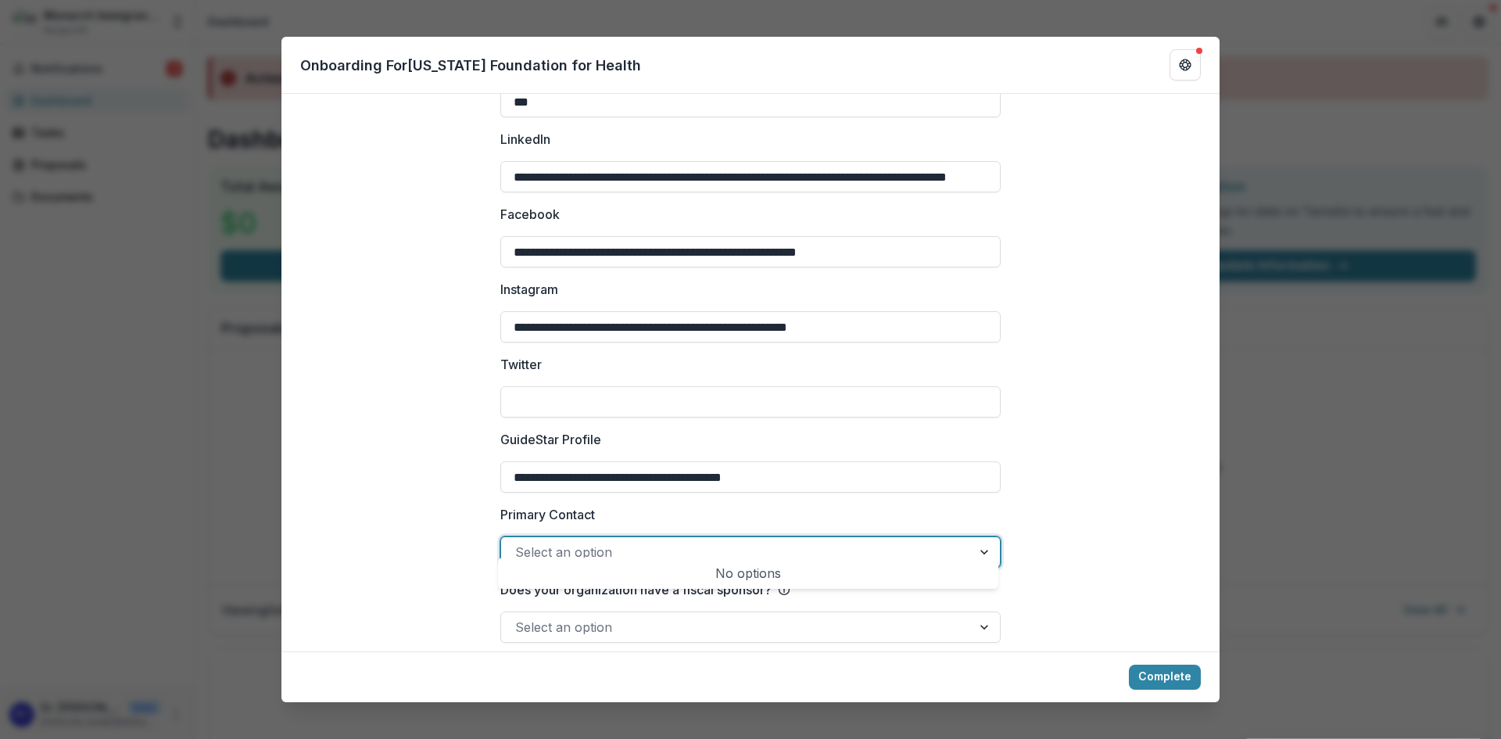
click at [979, 541] on div at bounding box center [986, 552] width 28 height 30
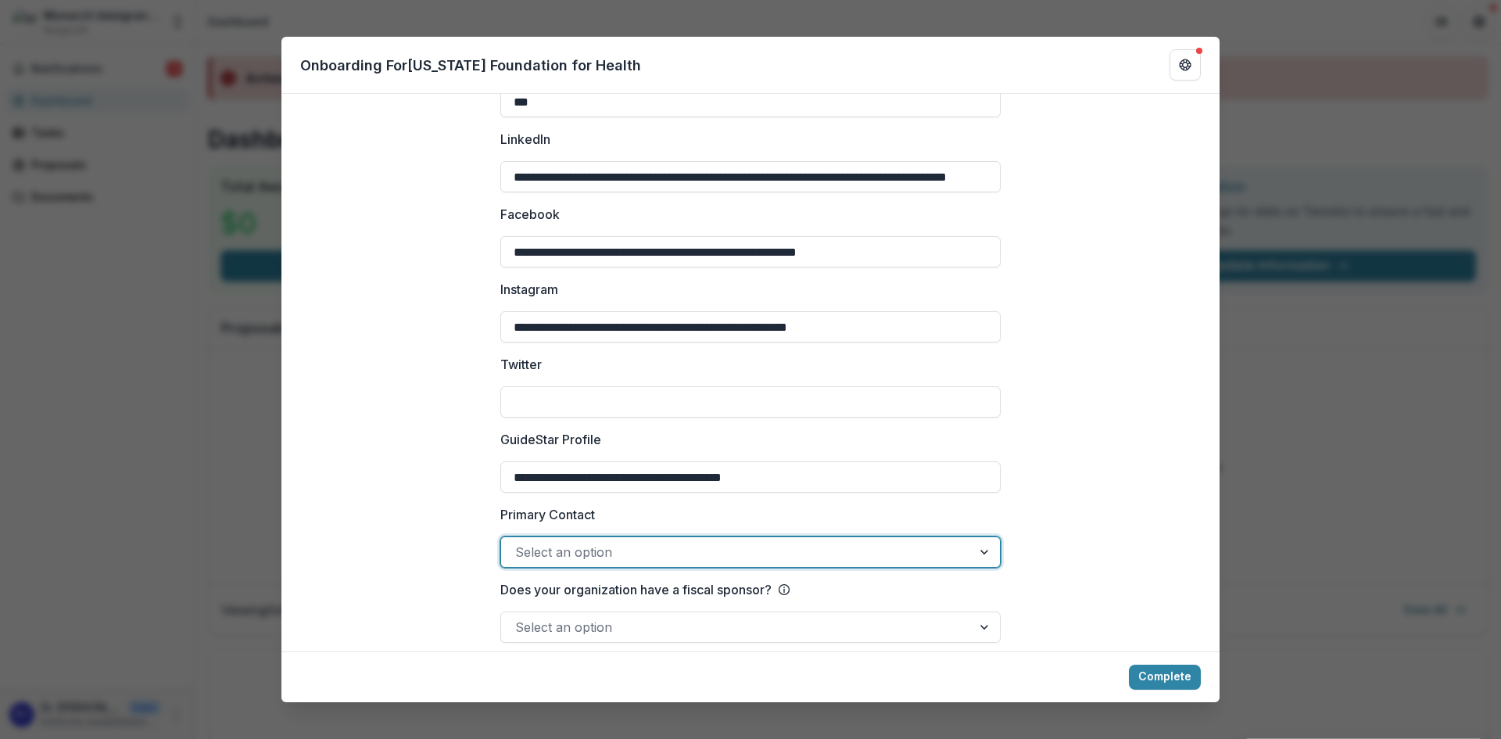
click at [586, 541] on div at bounding box center [736, 552] width 442 height 22
click at [592, 541] on div at bounding box center [736, 552] width 442 height 22
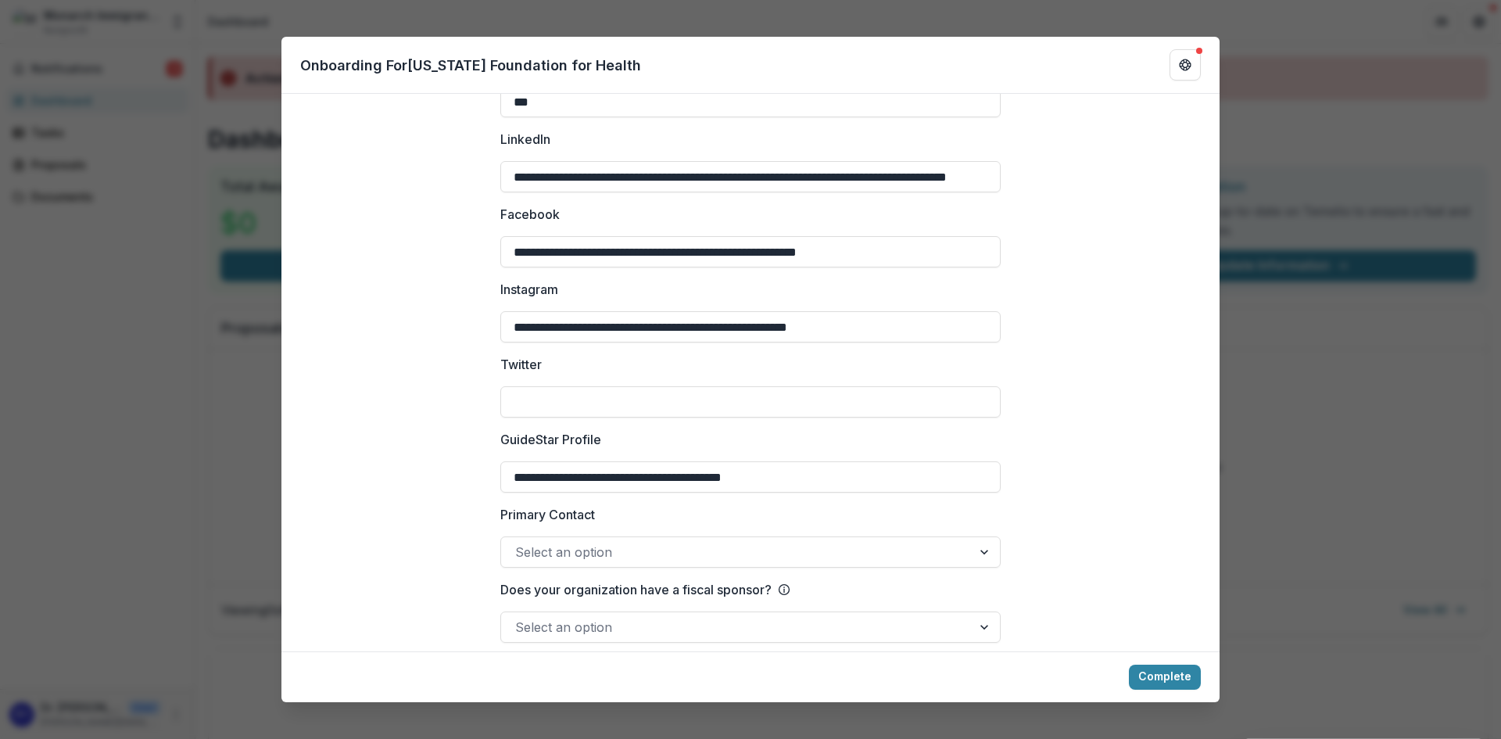
click at [574, 541] on div at bounding box center [736, 552] width 442 height 22
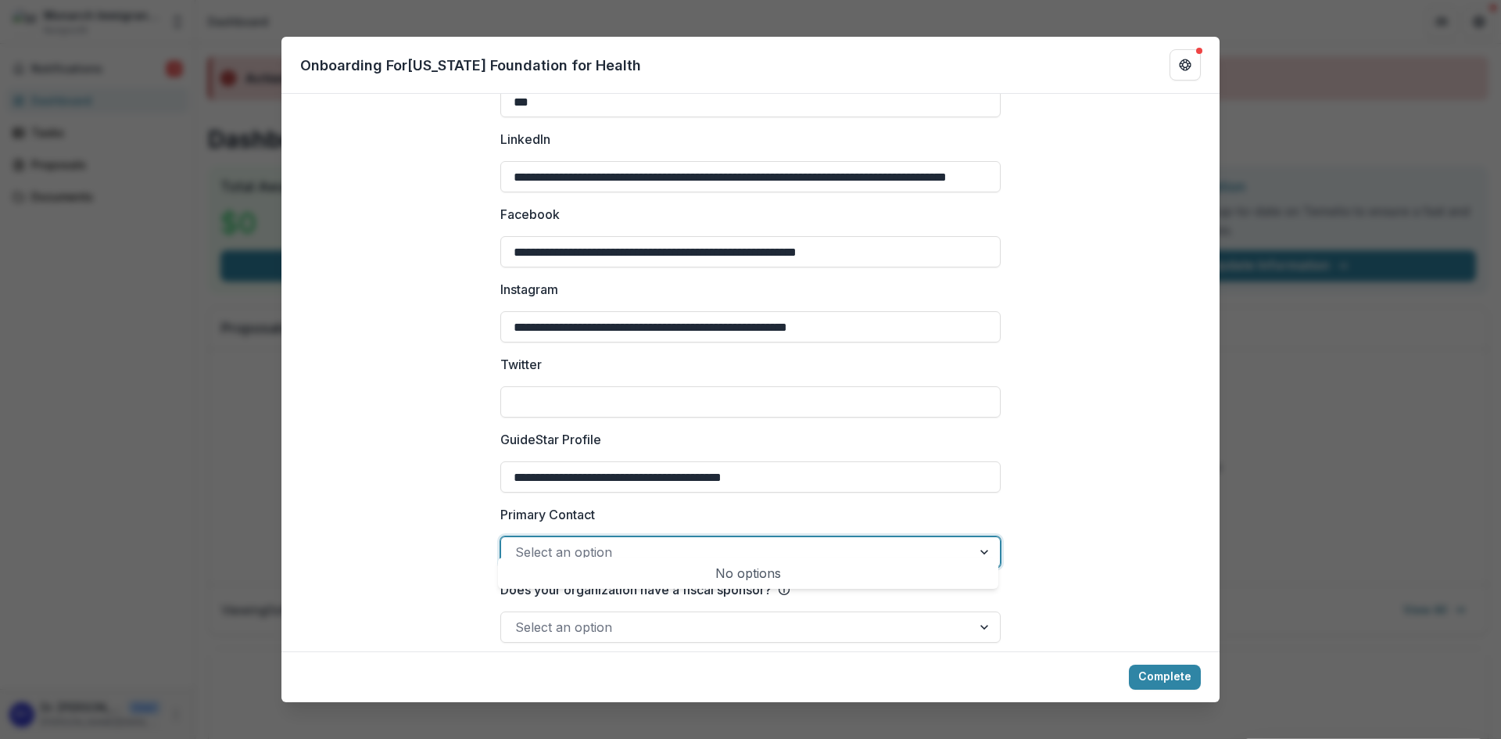
click at [628, 582] on div "No options" at bounding box center [748, 572] width 494 height 31
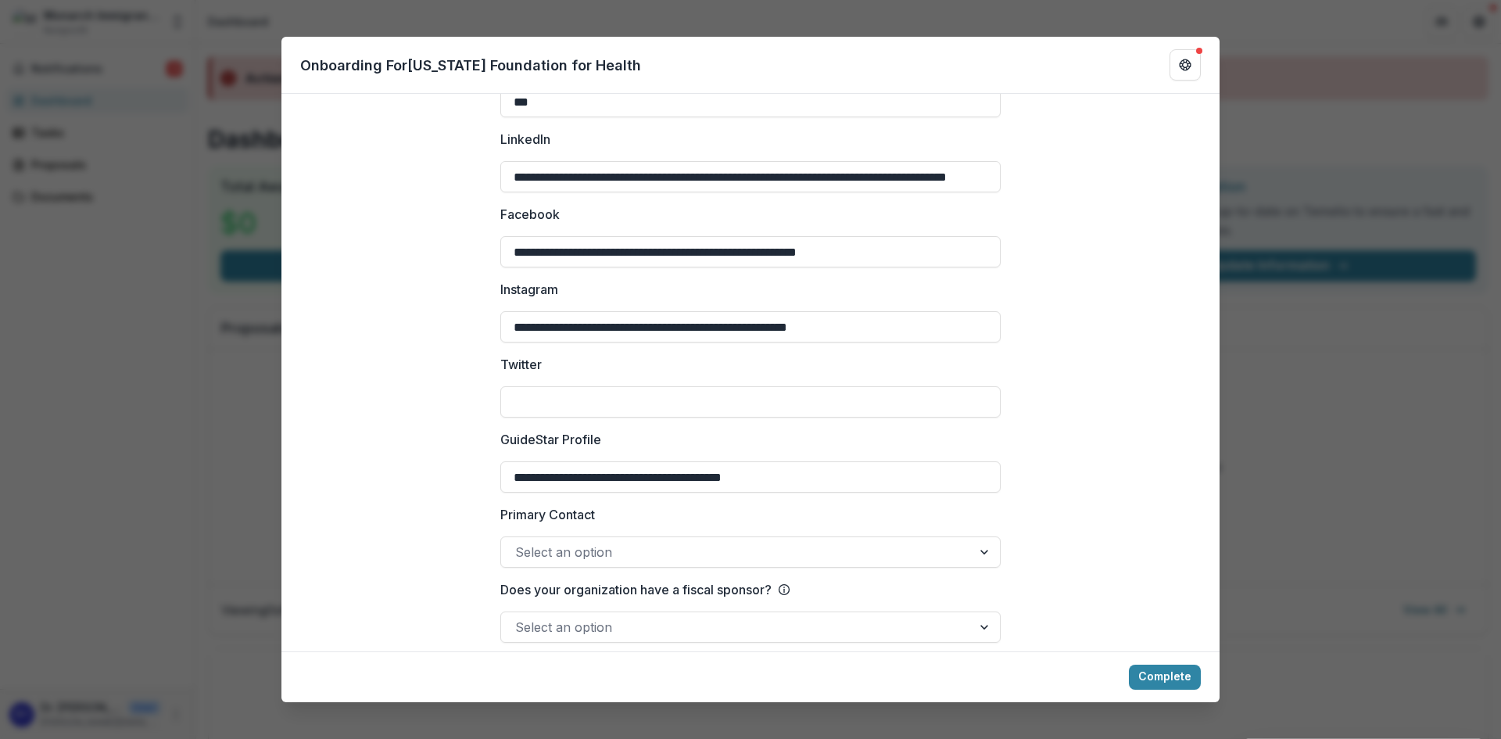
click at [604, 616] on div at bounding box center [736, 627] width 442 height 22
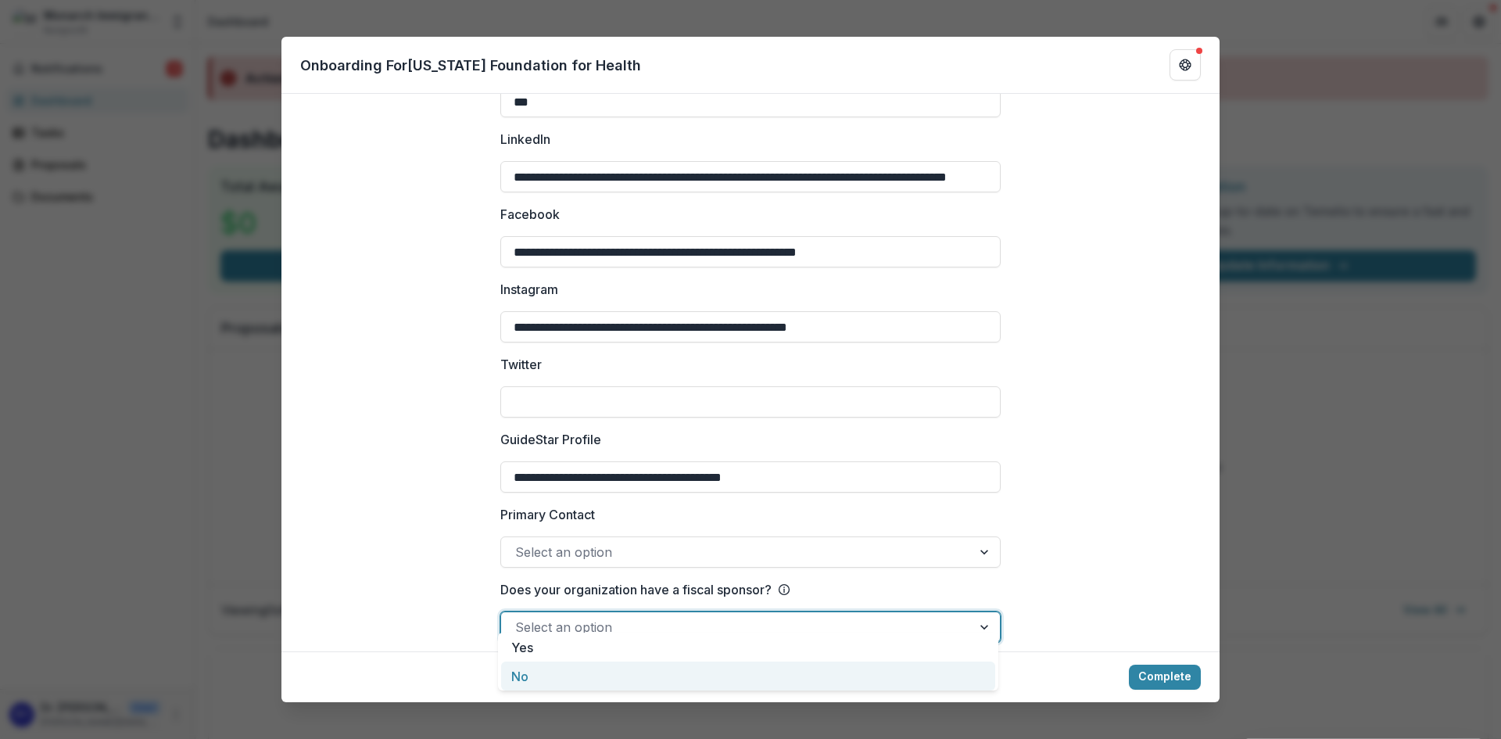
click at [573, 677] on div "No" at bounding box center [748, 675] width 494 height 29
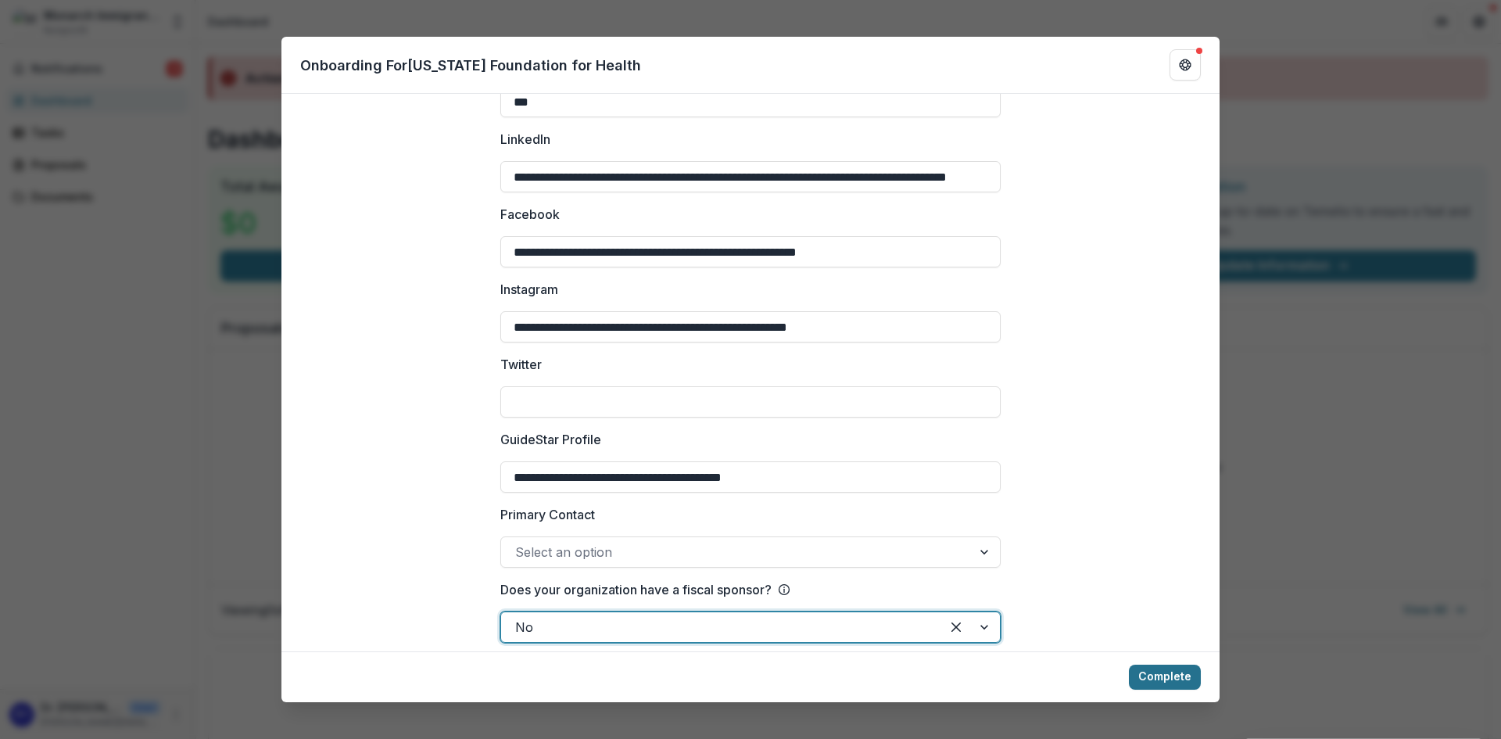
click at [1175, 678] on button "Complete" at bounding box center [1165, 676] width 72 height 25
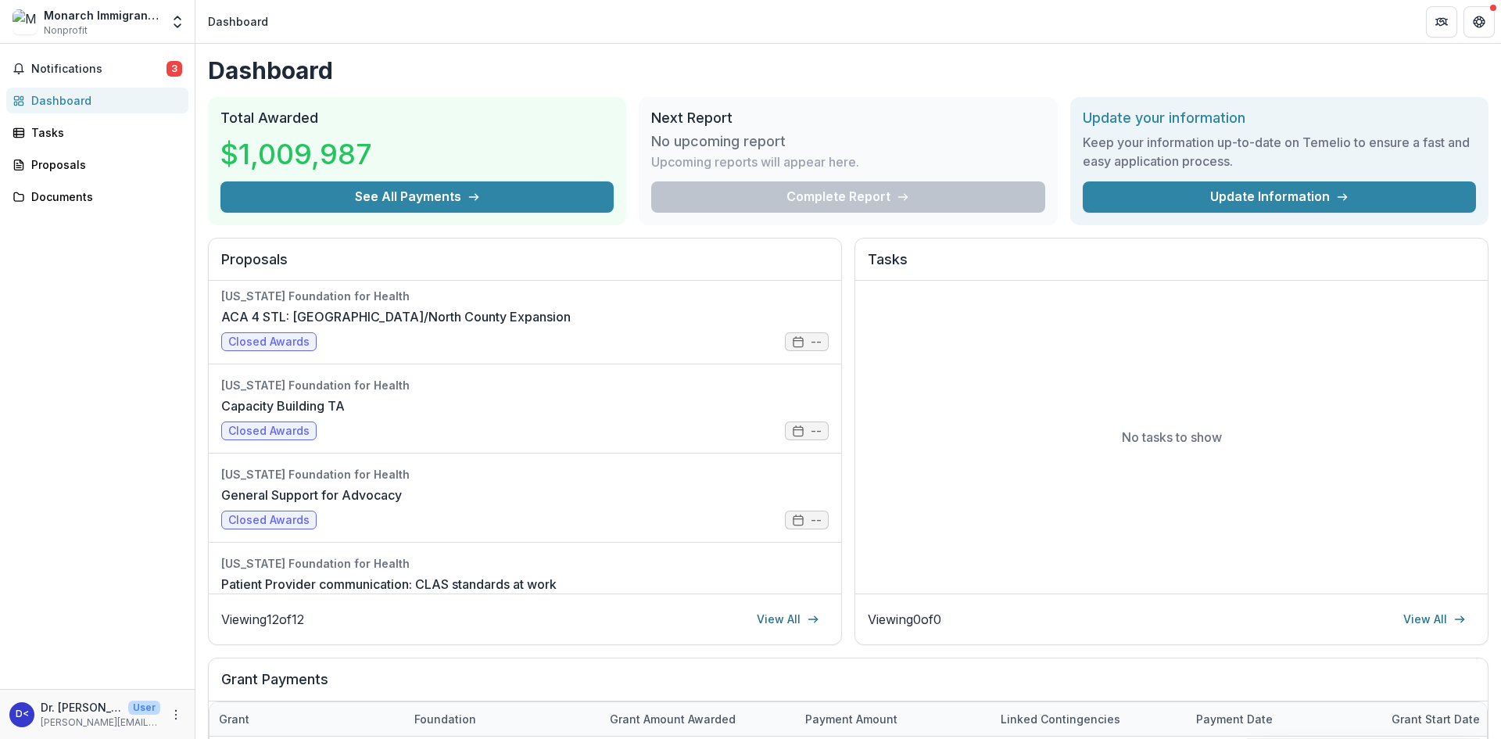
scroll to position [0, 0]
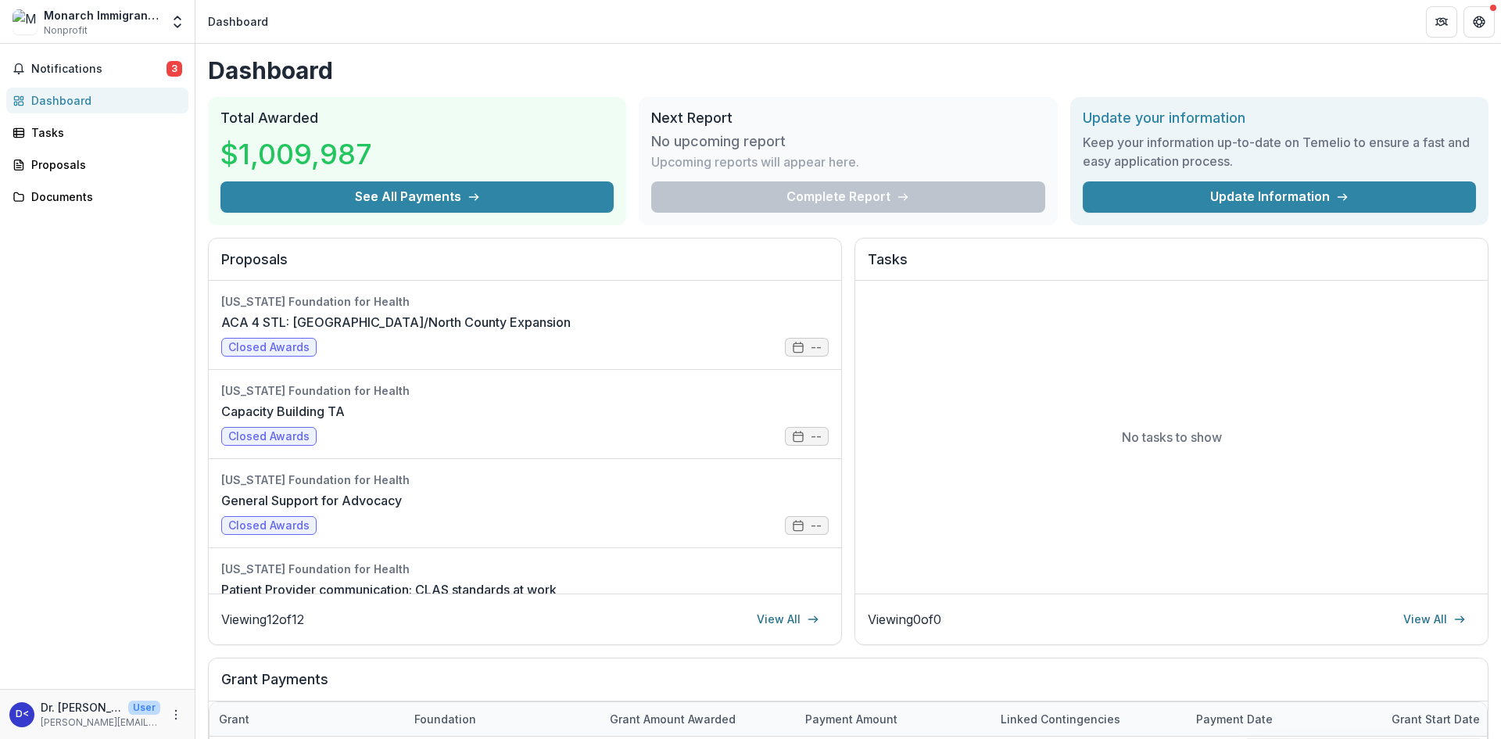
click at [45, 118] on div "Notifications 3 Dashboard Tasks Proposals Documents" at bounding box center [97, 366] width 195 height 645
click at [37, 136] on div "Tasks" at bounding box center [103, 132] width 145 height 16
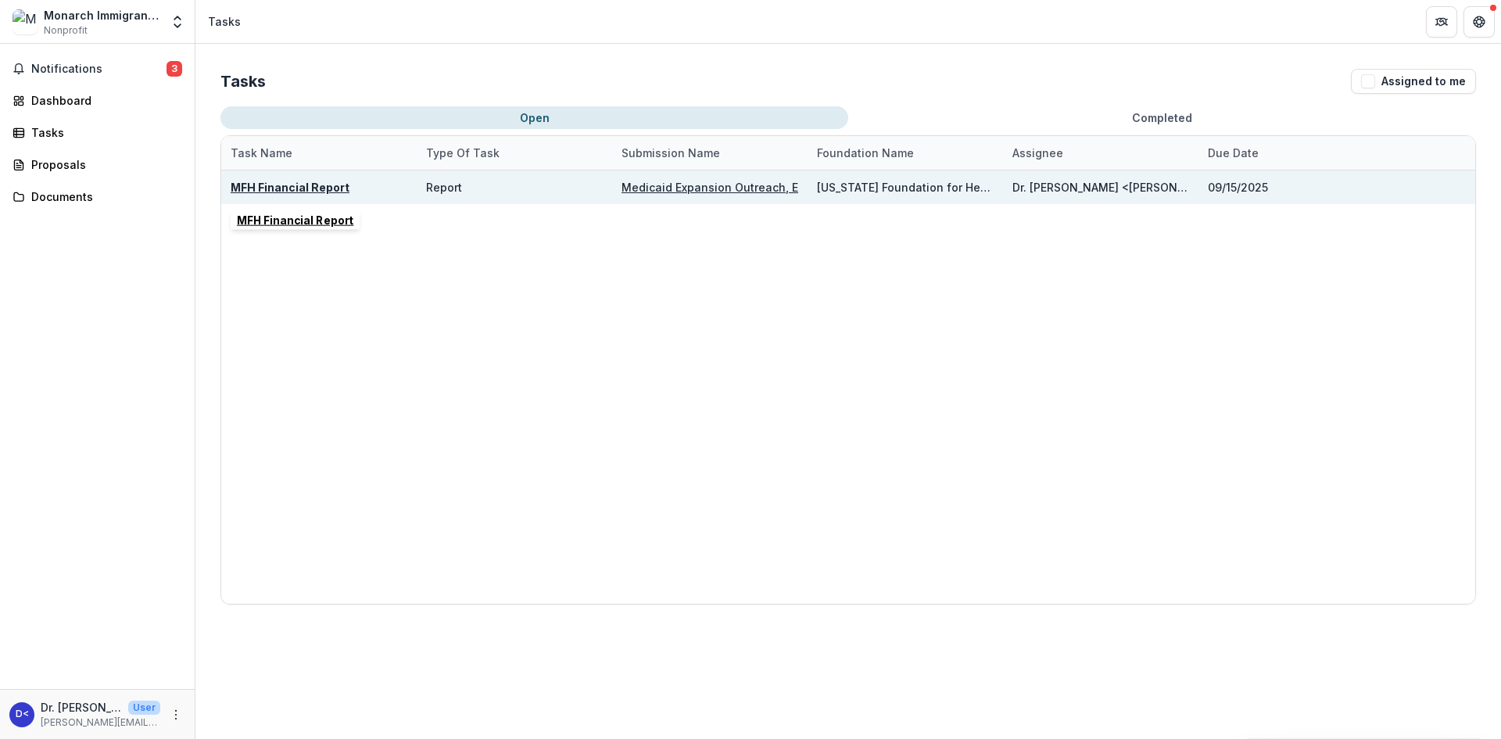
click at [299, 191] on u "MFH Financial Report" at bounding box center [290, 187] width 119 height 13
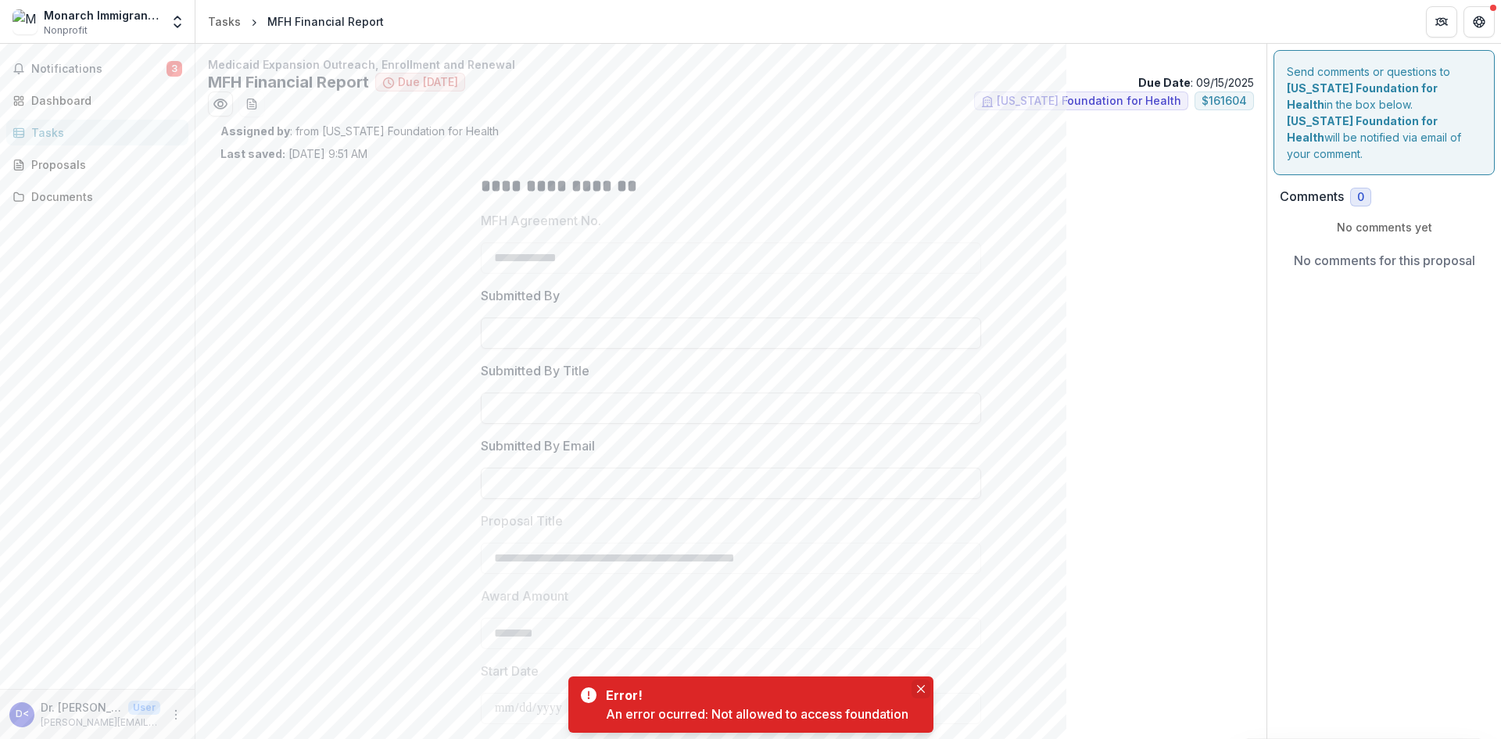
click at [925, 685] on icon "Close" at bounding box center [921, 689] width 8 height 8
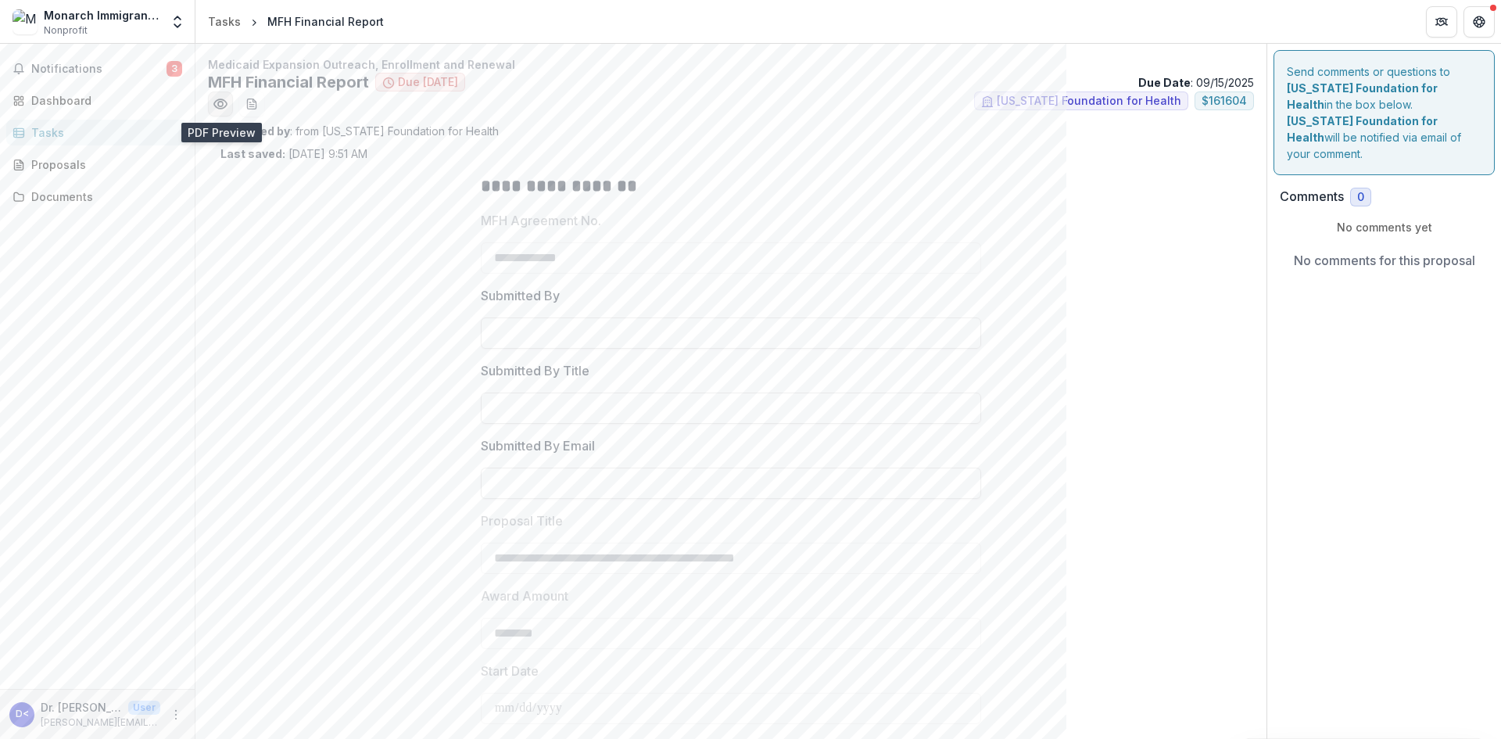
click at [218, 102] on icon "Preview f6acbef7-1de7-4b64-b64d-3fba655b5734.pdf" at bounding box center [221, 104] width 16 height 16
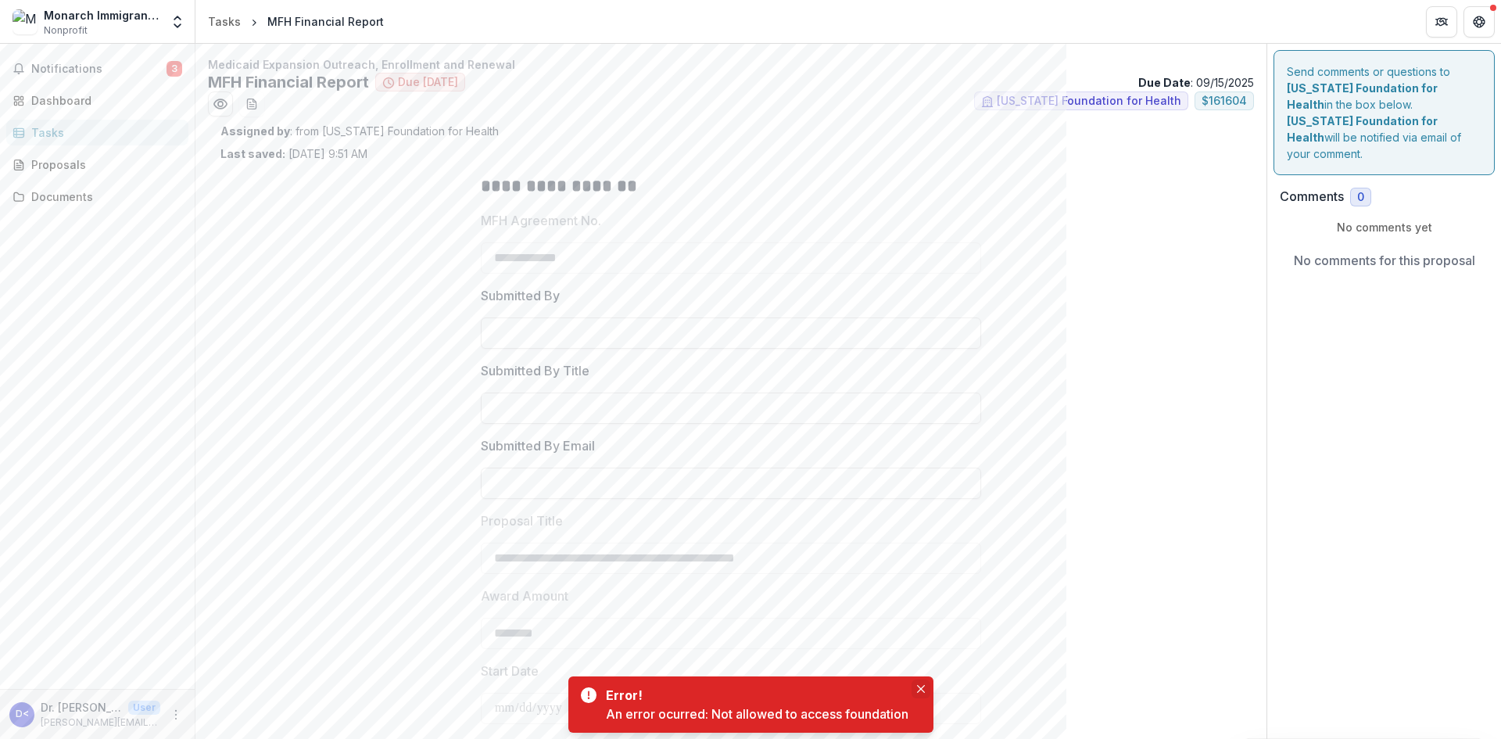
click at [920, 689] on icon "Close" at bounding box center [921, 689] width 8 height 8
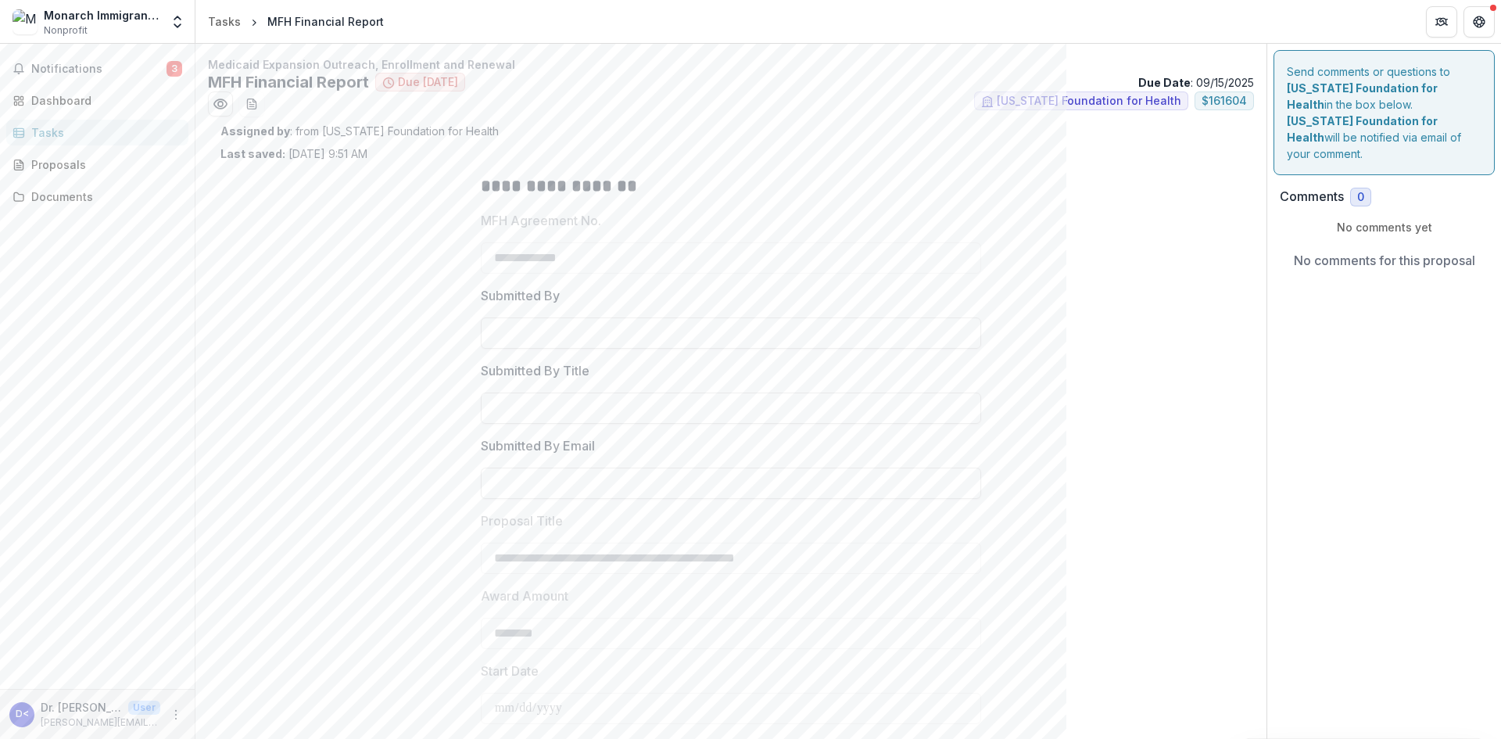
click at [56, 122] on link "Tasks" at bounding box center [97, 133] width 182 height 26
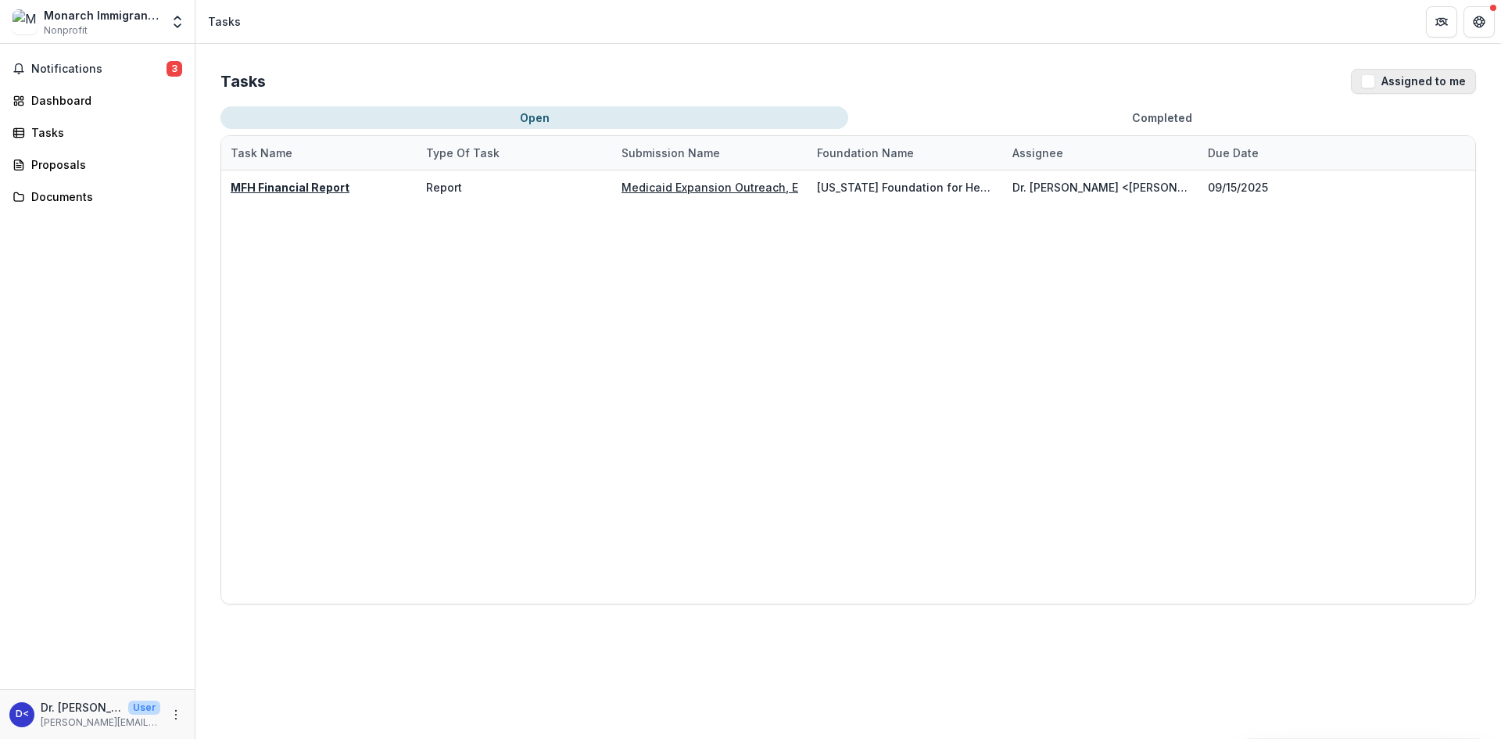
click at [1368, 84] on span "button" at bounding box center [1368, 81] width 14 height 14
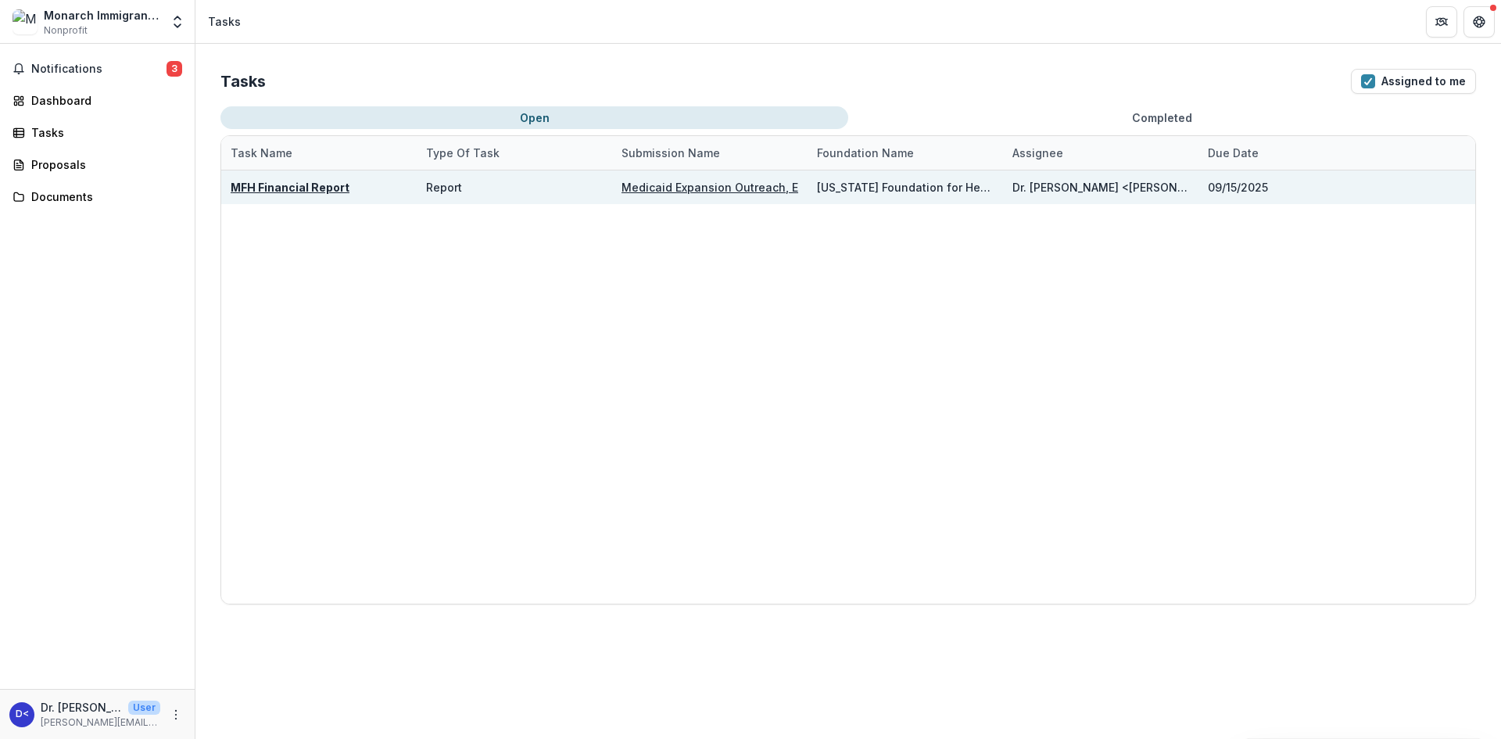
click at [710, 191] on u "Medicaid Expansion Outreach, Enrollment and Renewal" at bounding box center [772, 187] width 303 height 13
click at [323, 192] on u "MFH Financial Report" at bounding box center [290, 187] width 119 height 13
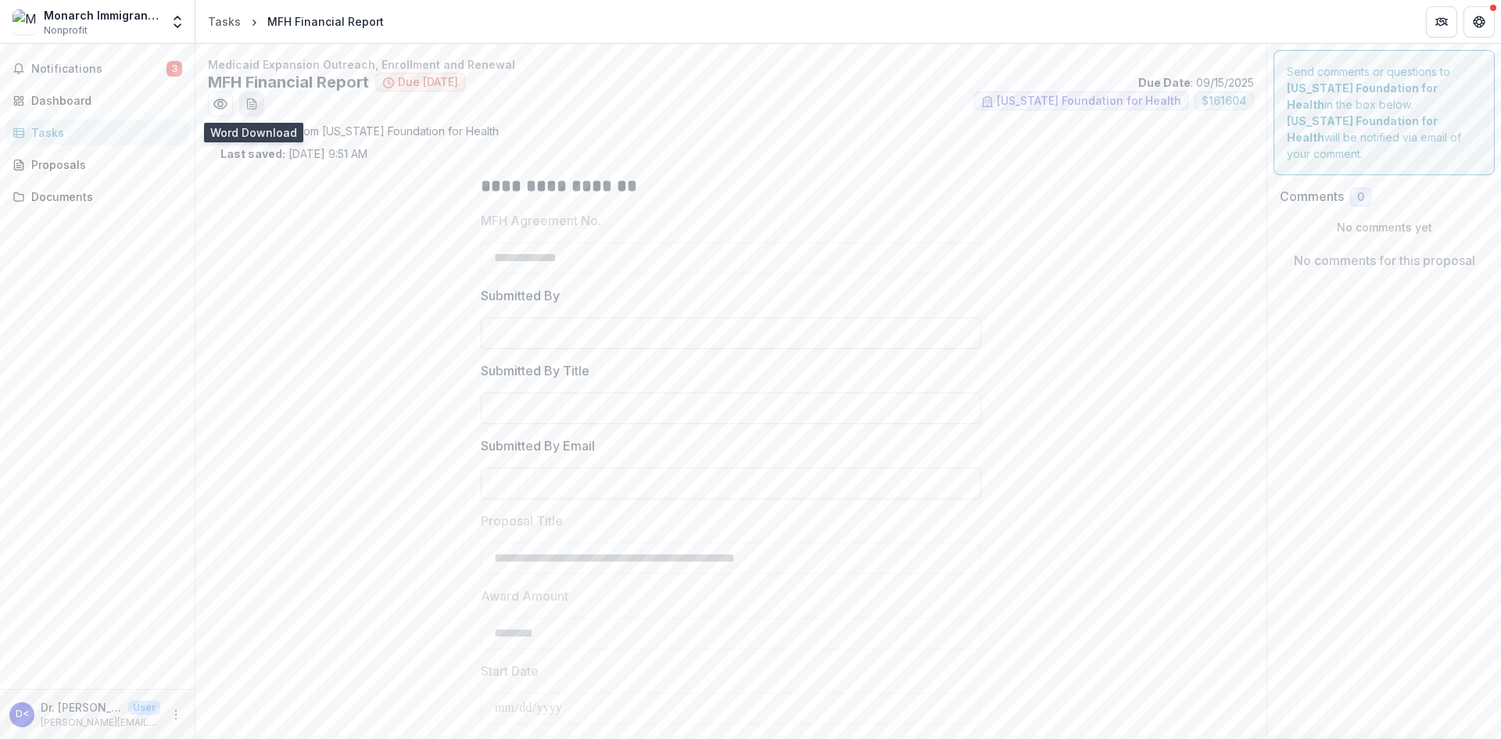
click at [259, 102] on button "download-word-button" at bounding box center [251, 103] width 25 height 25
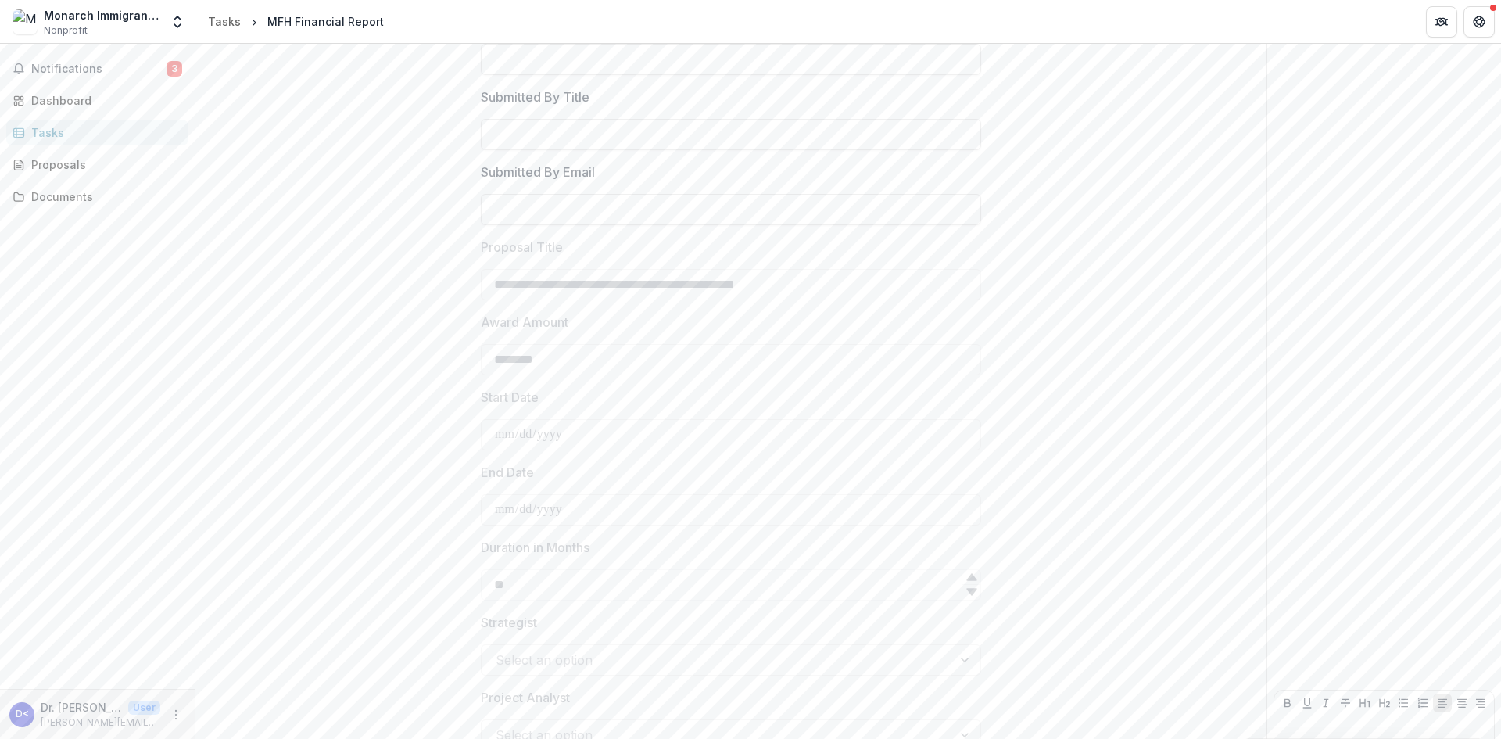
scroll to position [392, 0]
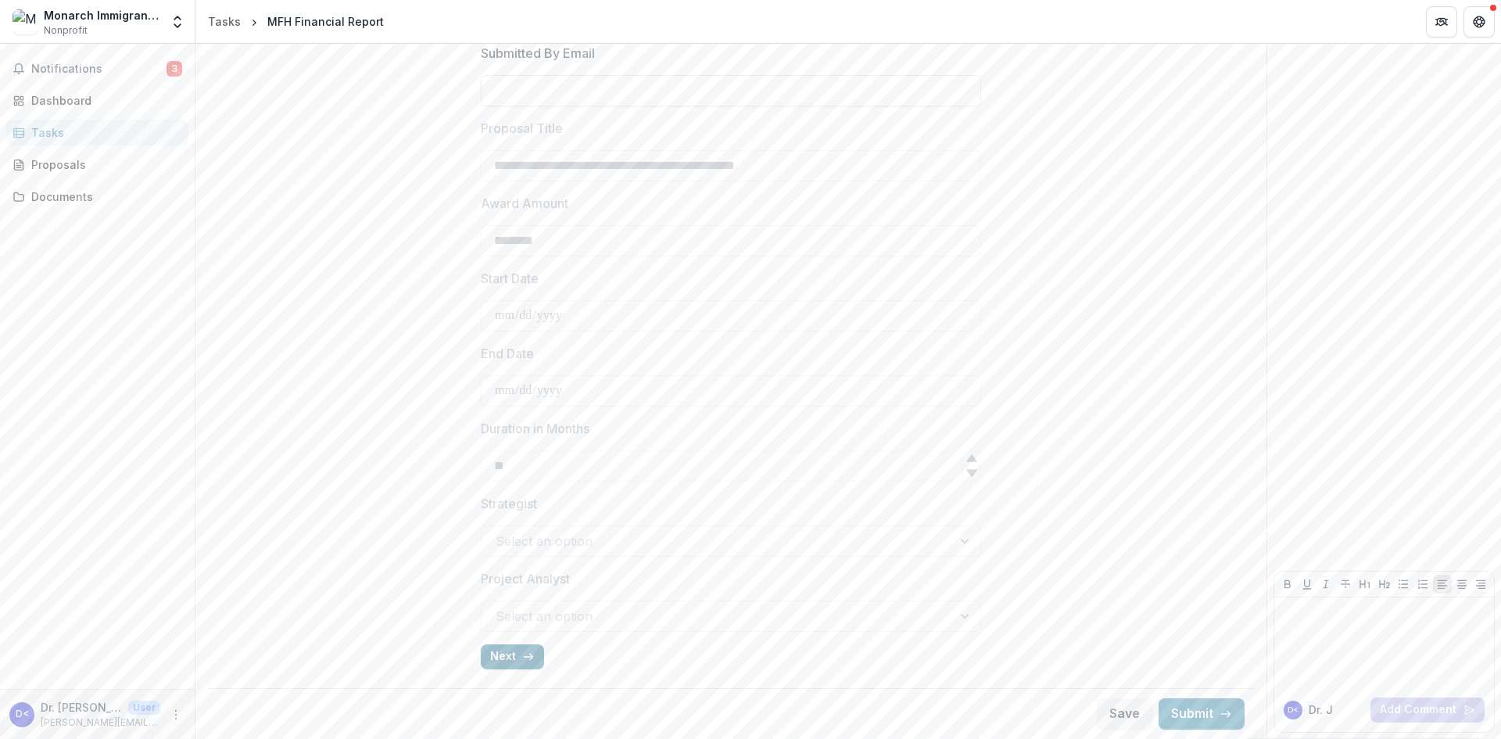
click at [511, 659] on button "Next" at bounding box center [512, 656] width 63 height 25
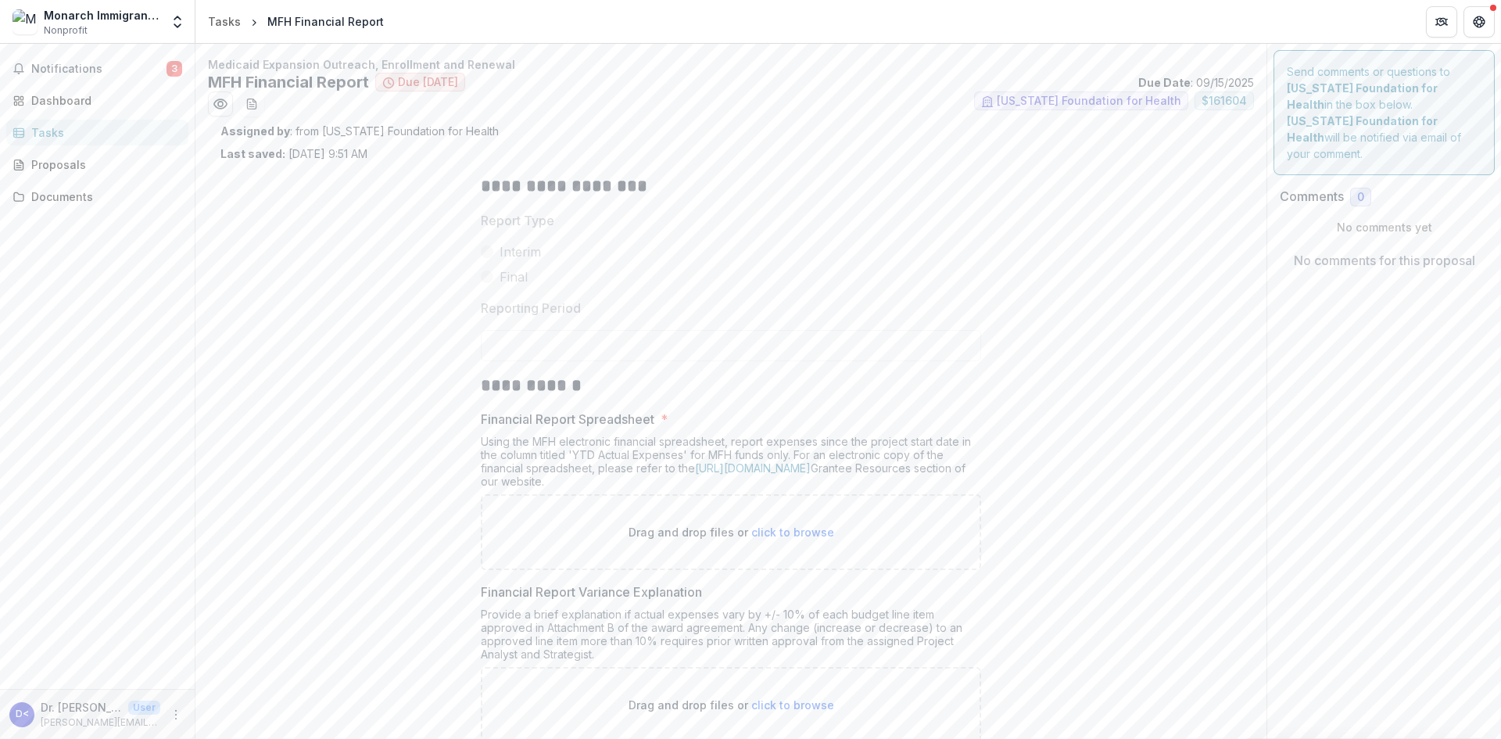
scroll to position [78, 0]
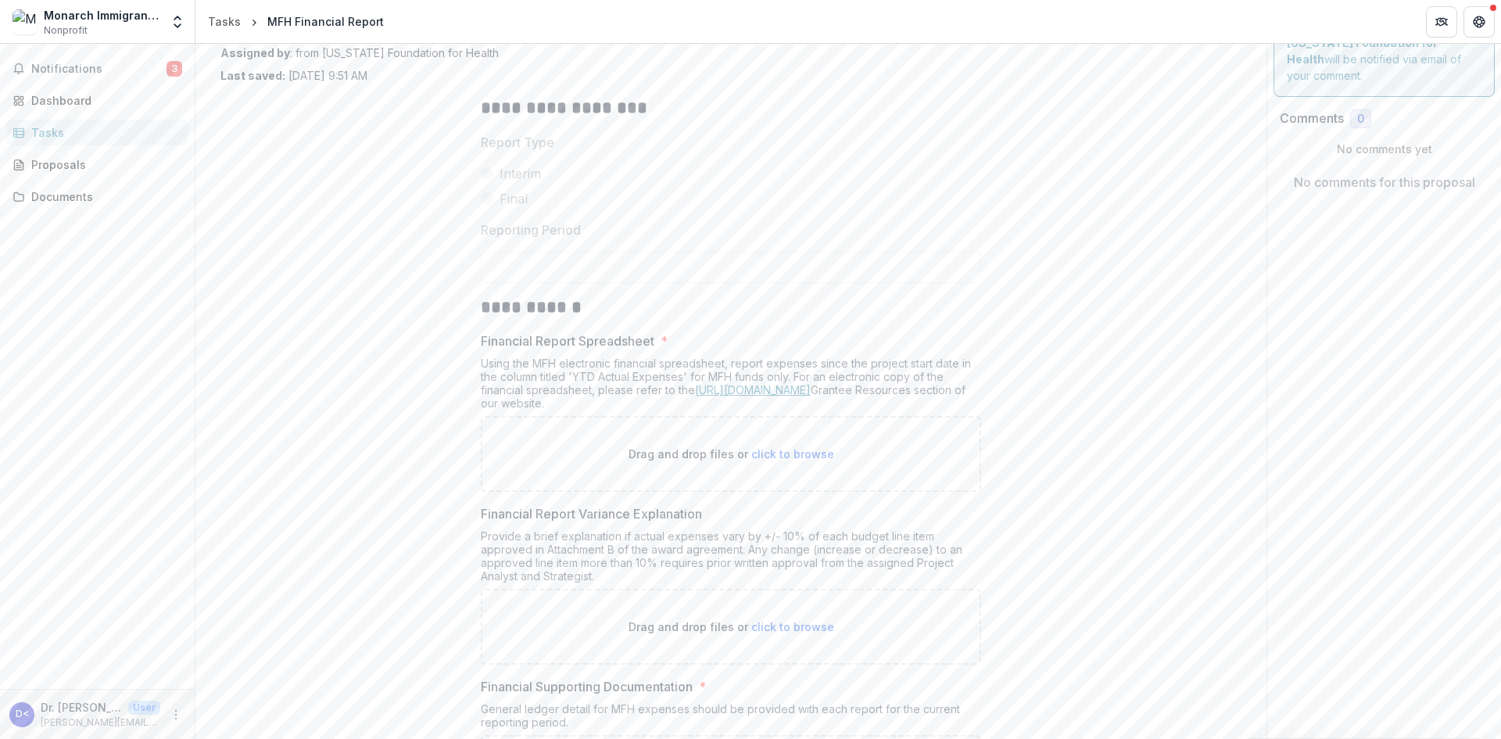
click at [793, 388] on link "https://mffh.org/the-foundation/grantees/" at bounding box center [753, 389] width 116 height 13
